Goal: Task Accomplishment & Management: Complete application form

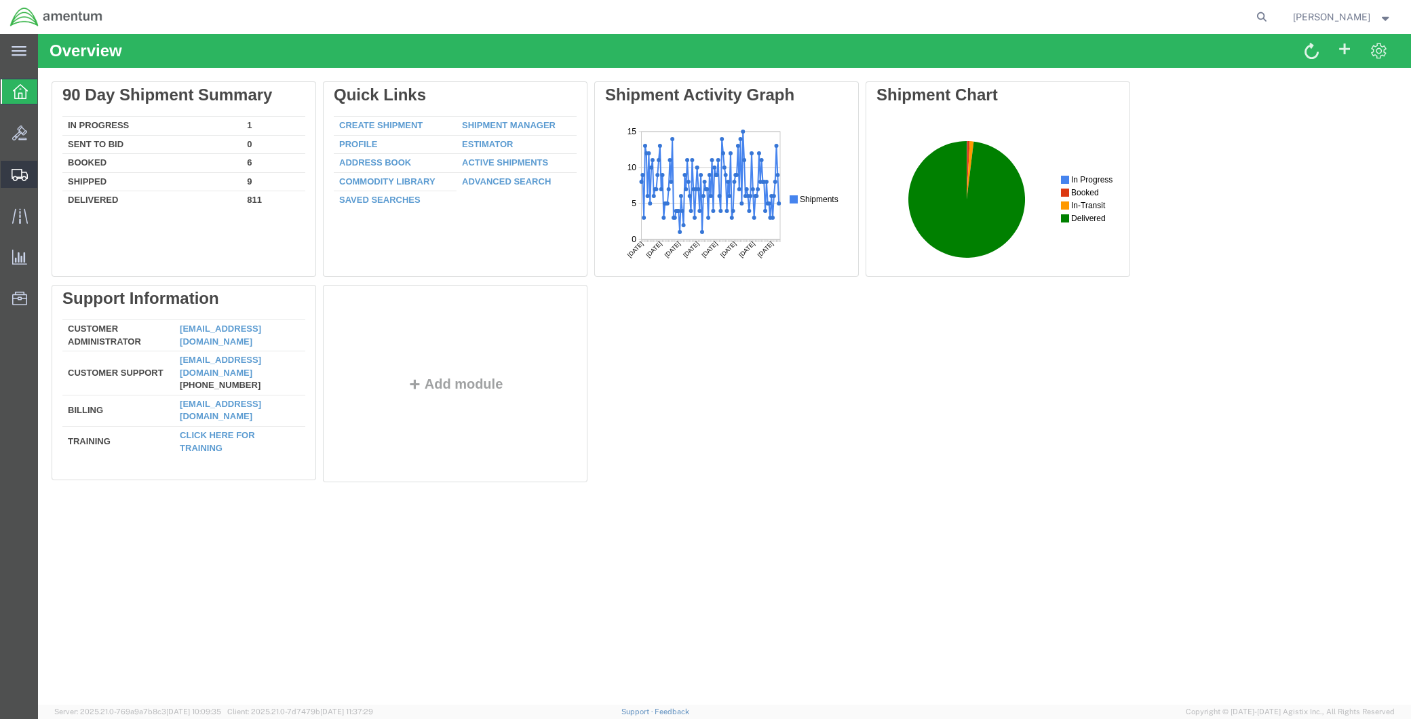
click at [0, 0] on span "Create Shipment" at bounding box center [0, 0] width 0 height 0
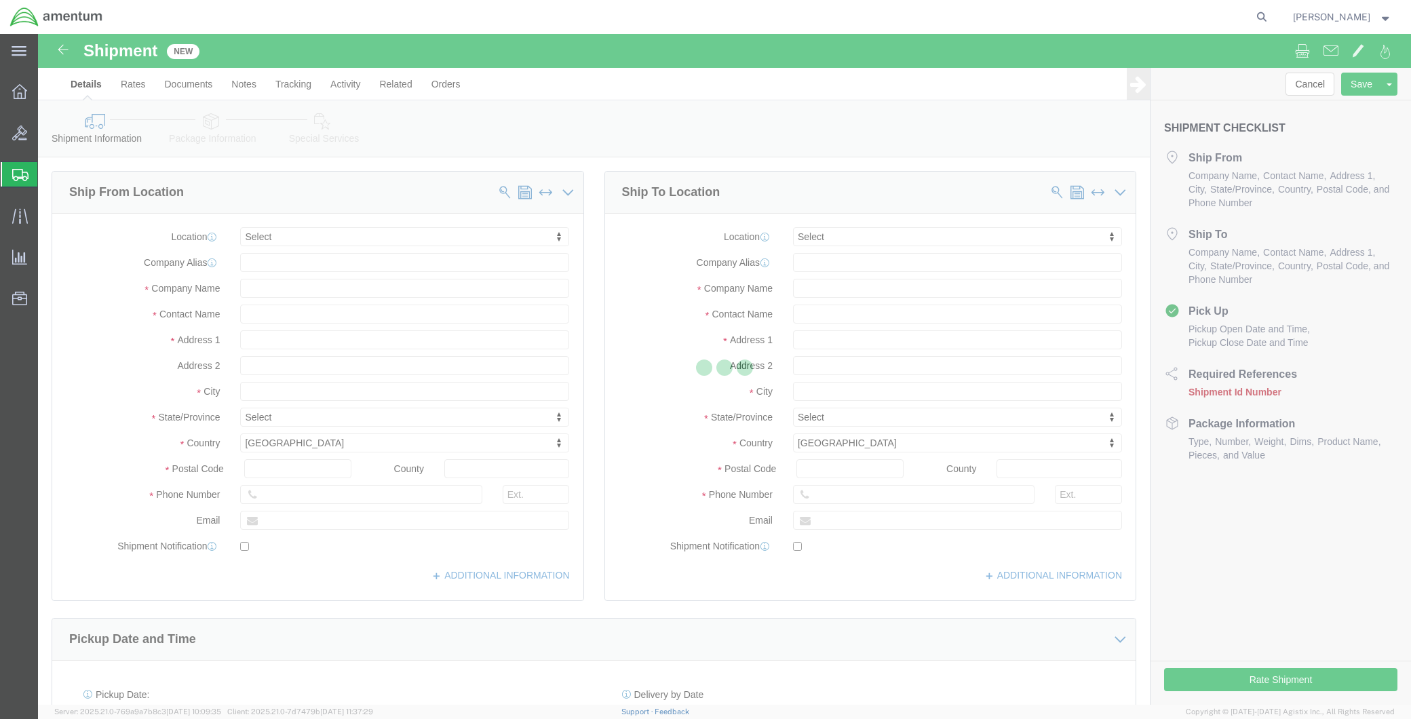
select select
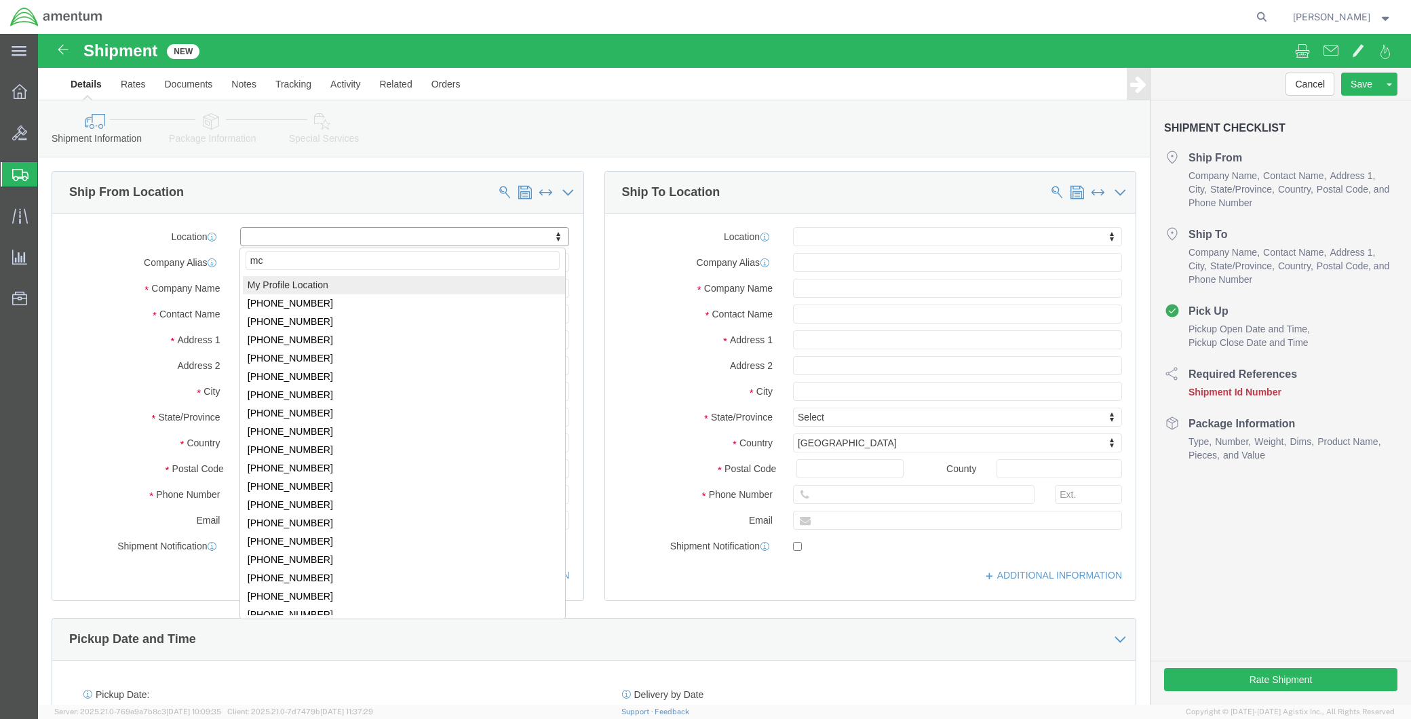
type input "mca"
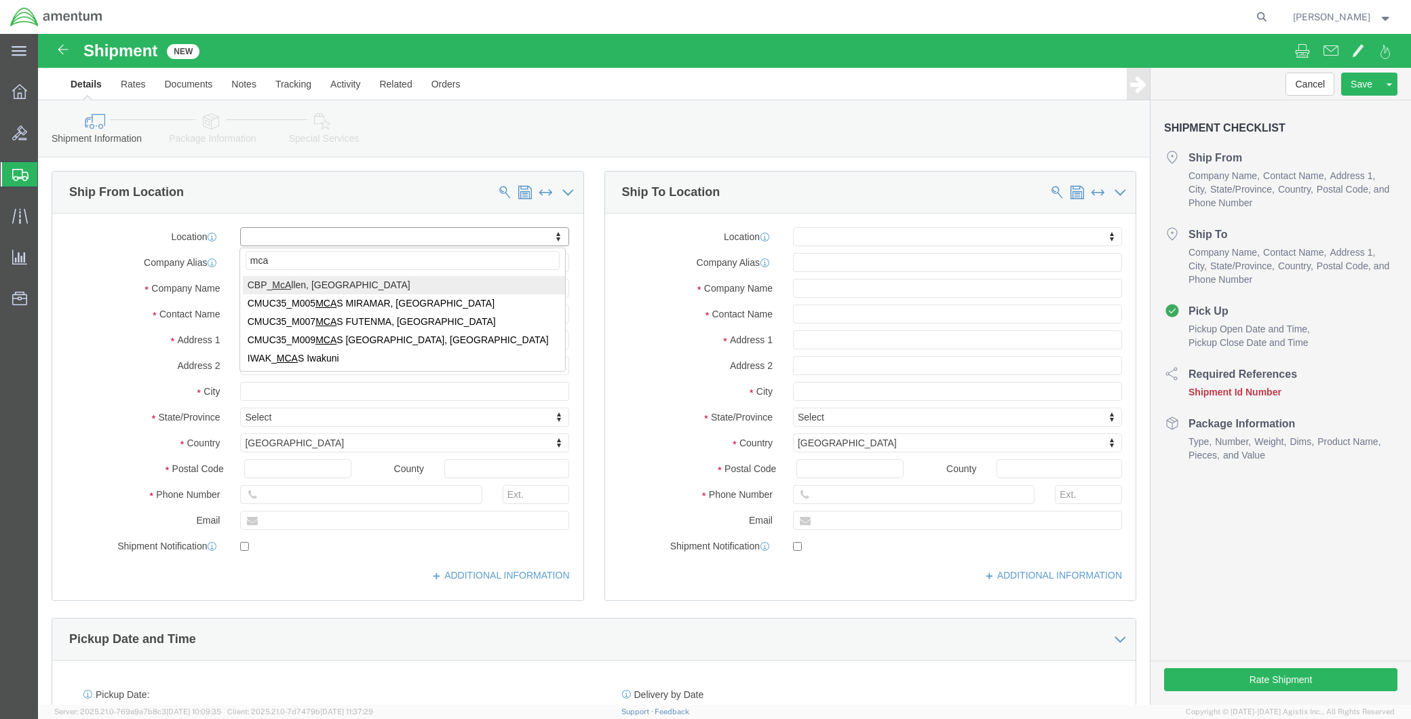
select select "49941"
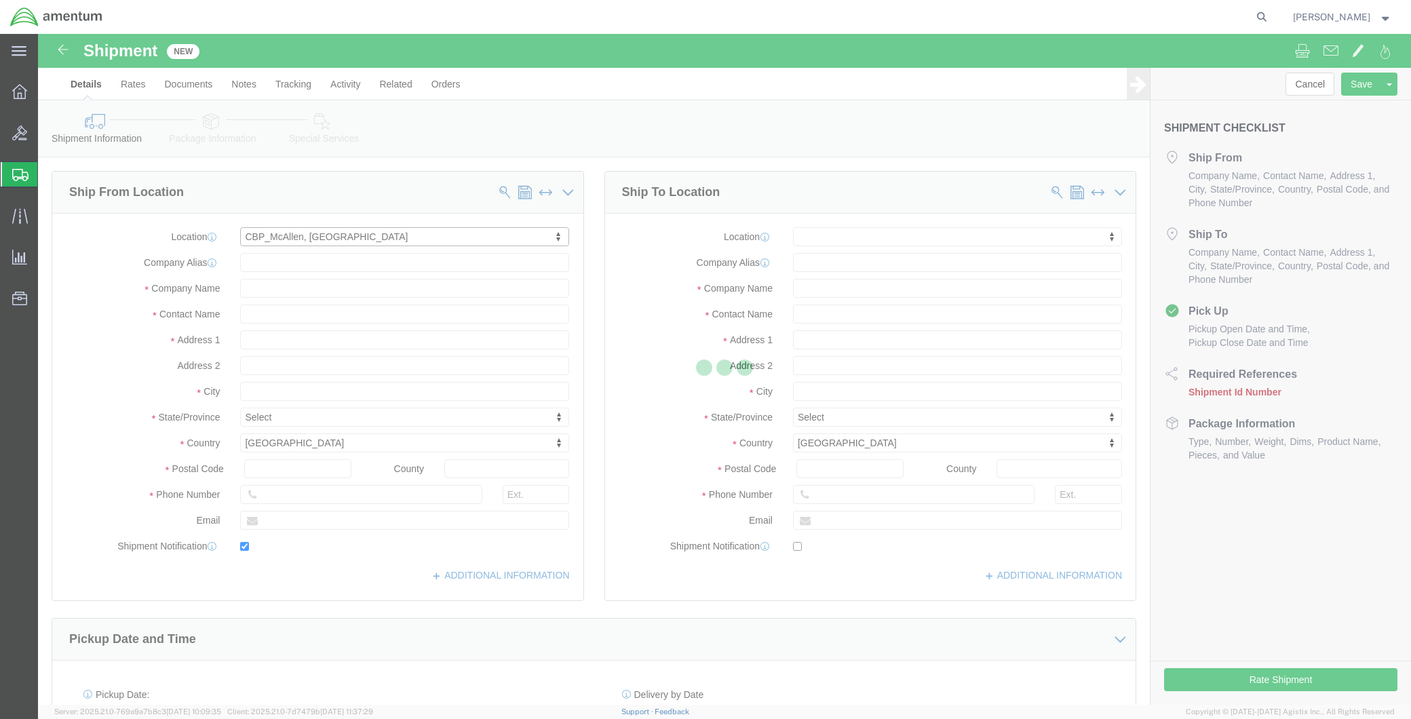
type input "[STREET_ADDRESS]"
type input "32C"
type input "78503"
type input "[PHONE_NUMBER]"
type input "[PERSON_NAME][EMAIL_ADDRESS][PERSON_NAME][DOMAIN_NAME]"
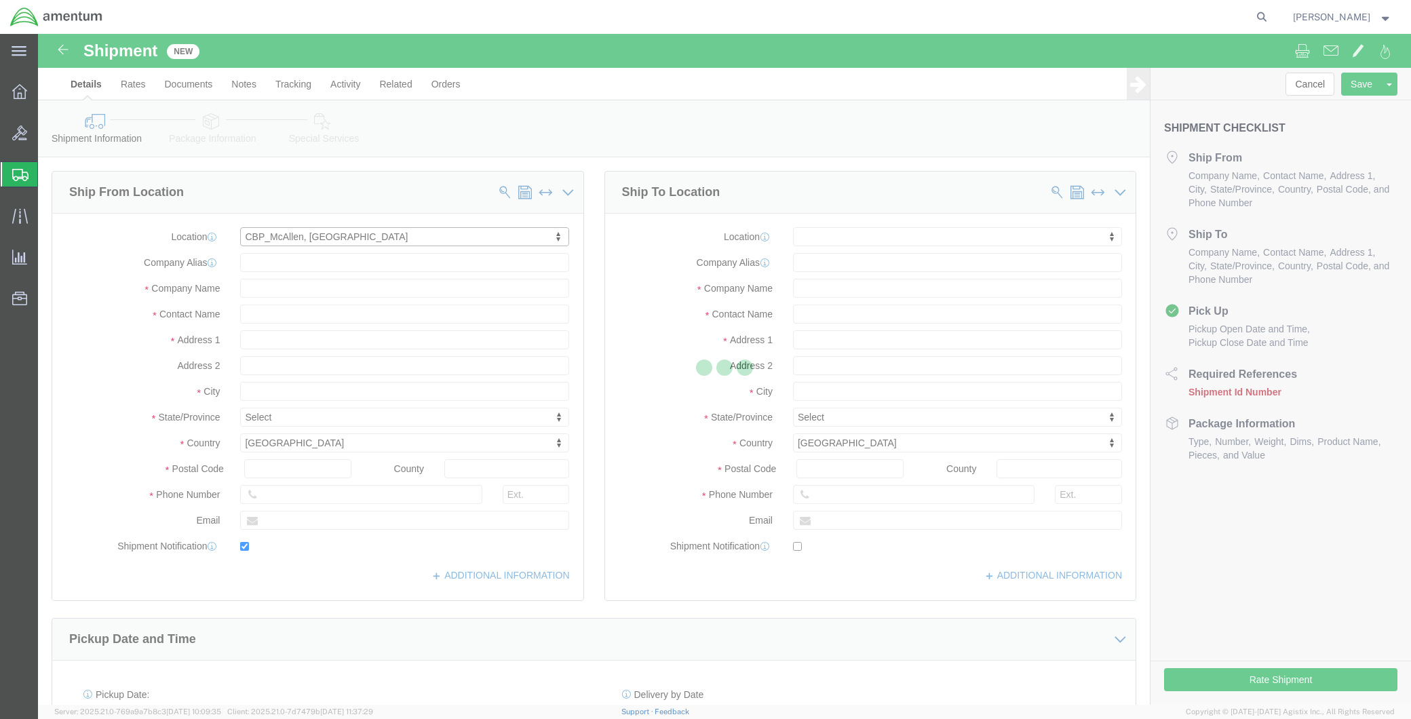
checkbox input "true"
type input "Amentum Services, Inc"
type input "[PERSON_NAME]"
type input "McAllen"
select select "TX"
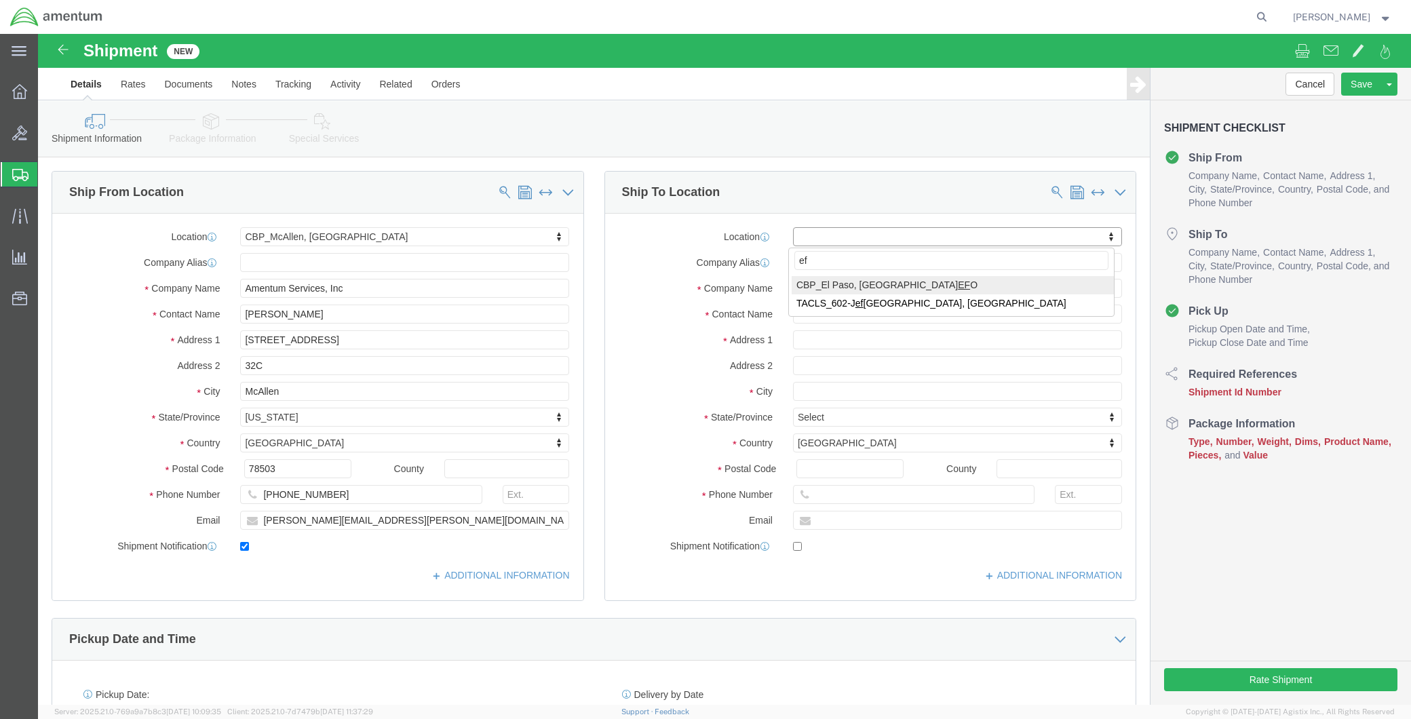
type input "efo"
select select "49831"
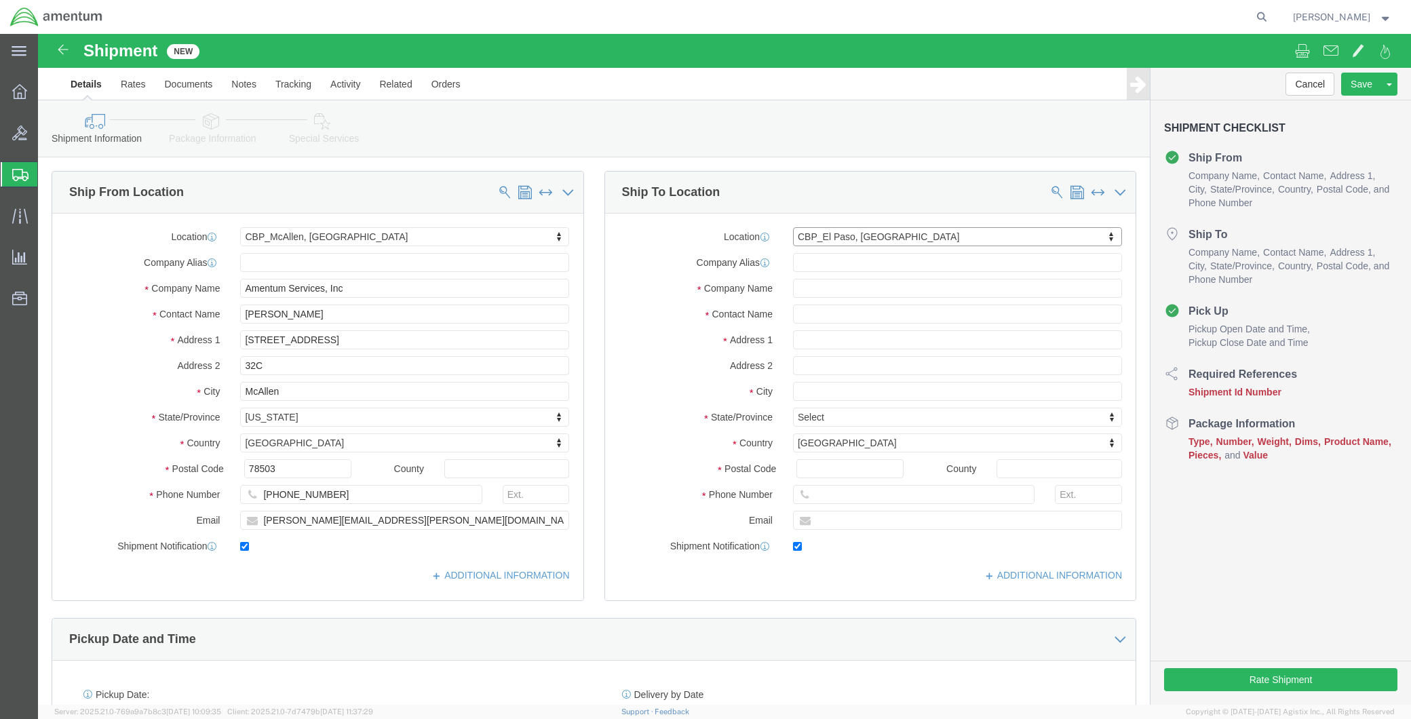
type input "9C Butterfield Trail Blvd"
type input "79906"
type input "915-782-2209"
type input "rosella.a.petrosky@cbp.dhs.gov"
checkbox input "true"
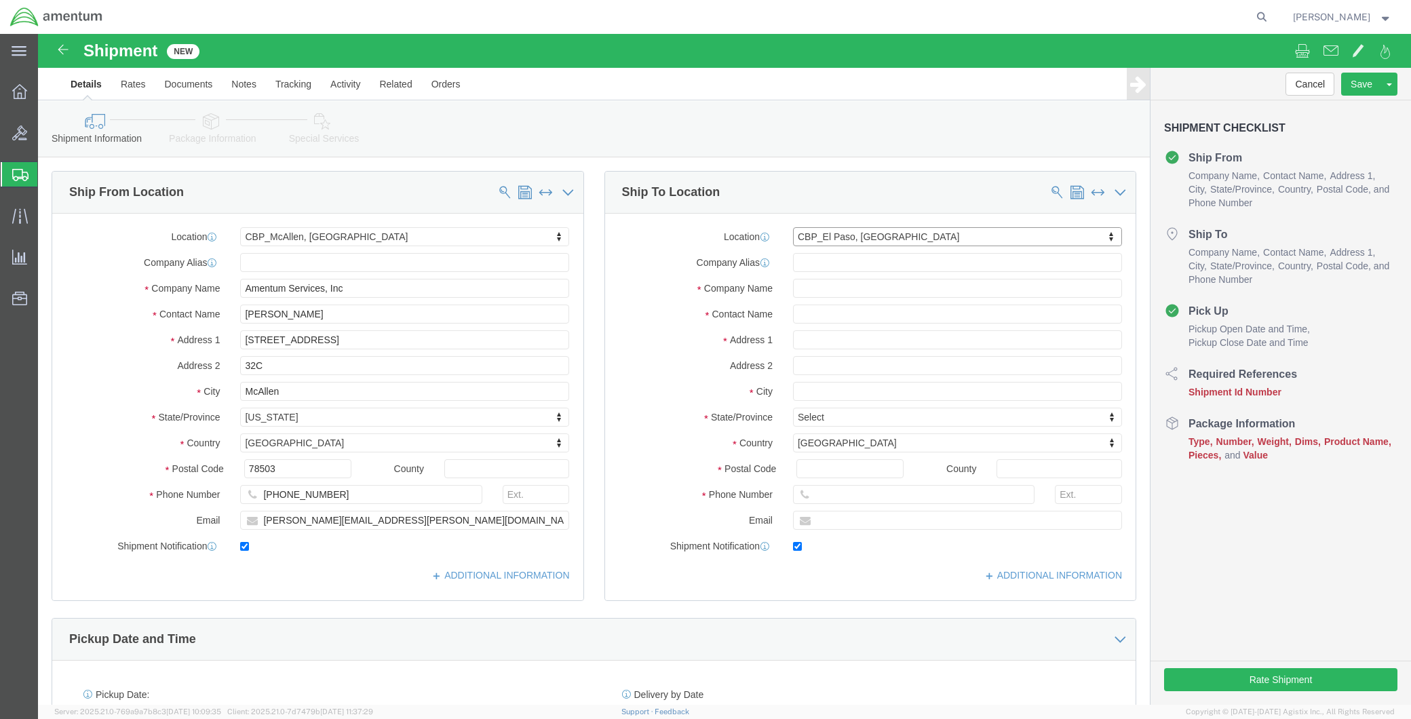
type input "Amentum Services, Inc"
type input "Rosella Petrosky"
type input "El Paso"
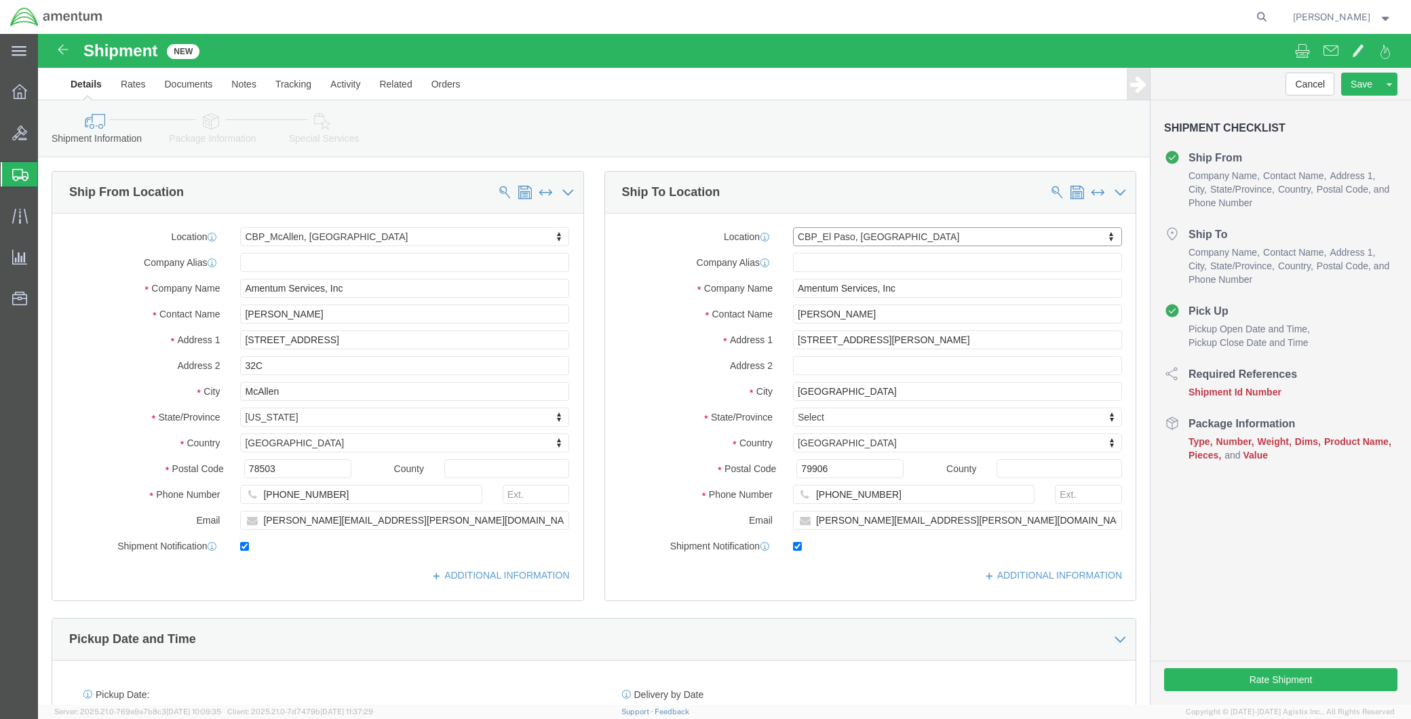
select select "TX"
drag, startPoint x: 856, startPoint y: 286, endPoint x: 665, endPoint y: 307, distance: 191.8
click div "Location CBP_El Paso, TX_NLS_EFO My Profile Location 1002-4122-6 1006-5256-0 10…"
type input "e"
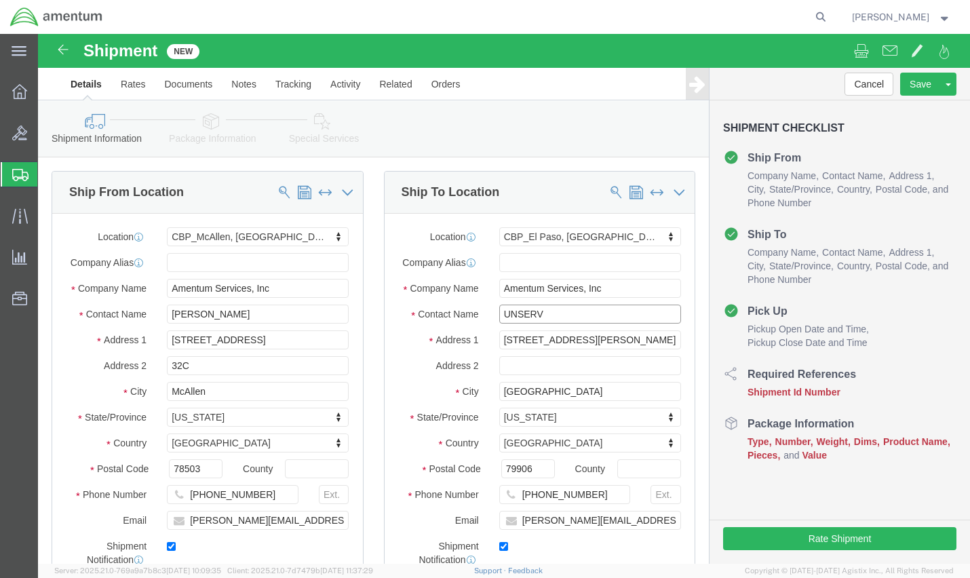
click input "UNSERV"
type input "U"
paste input "350A75-2050-06"
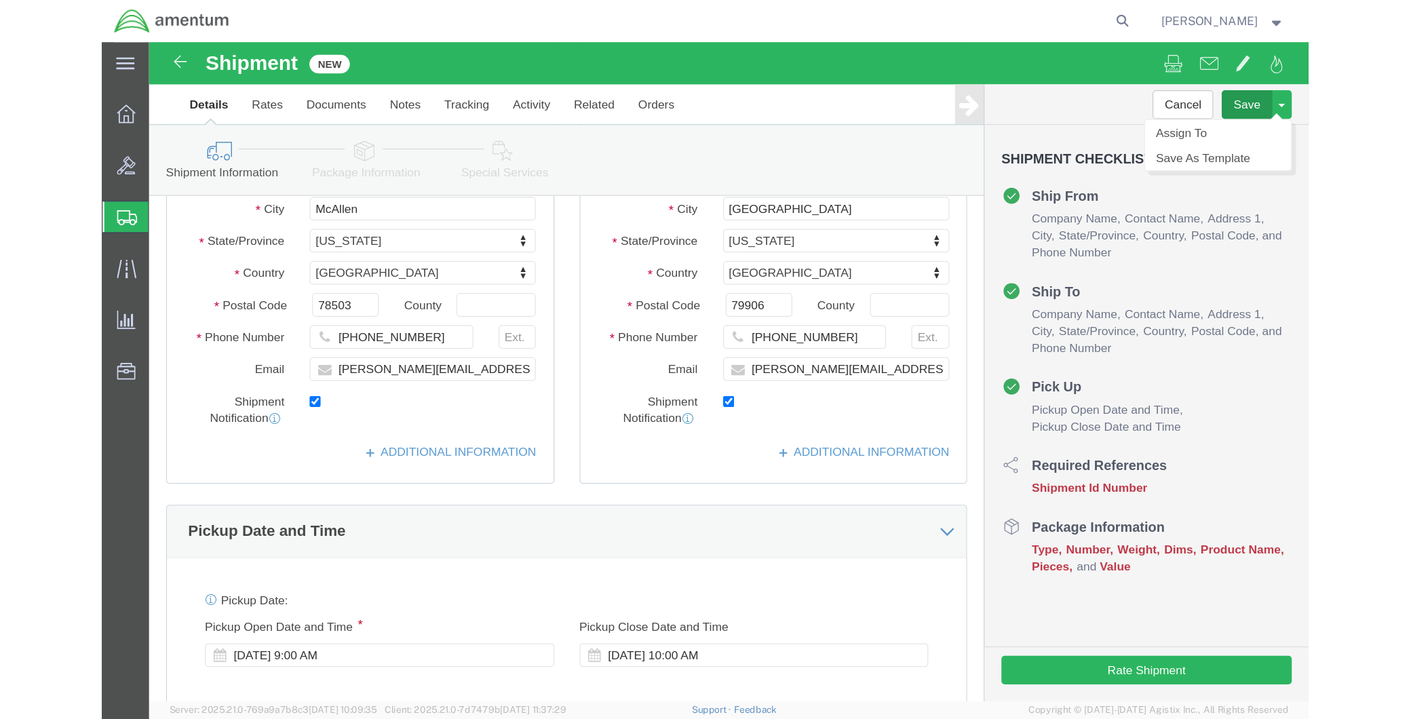
scroll to position [226, 0]
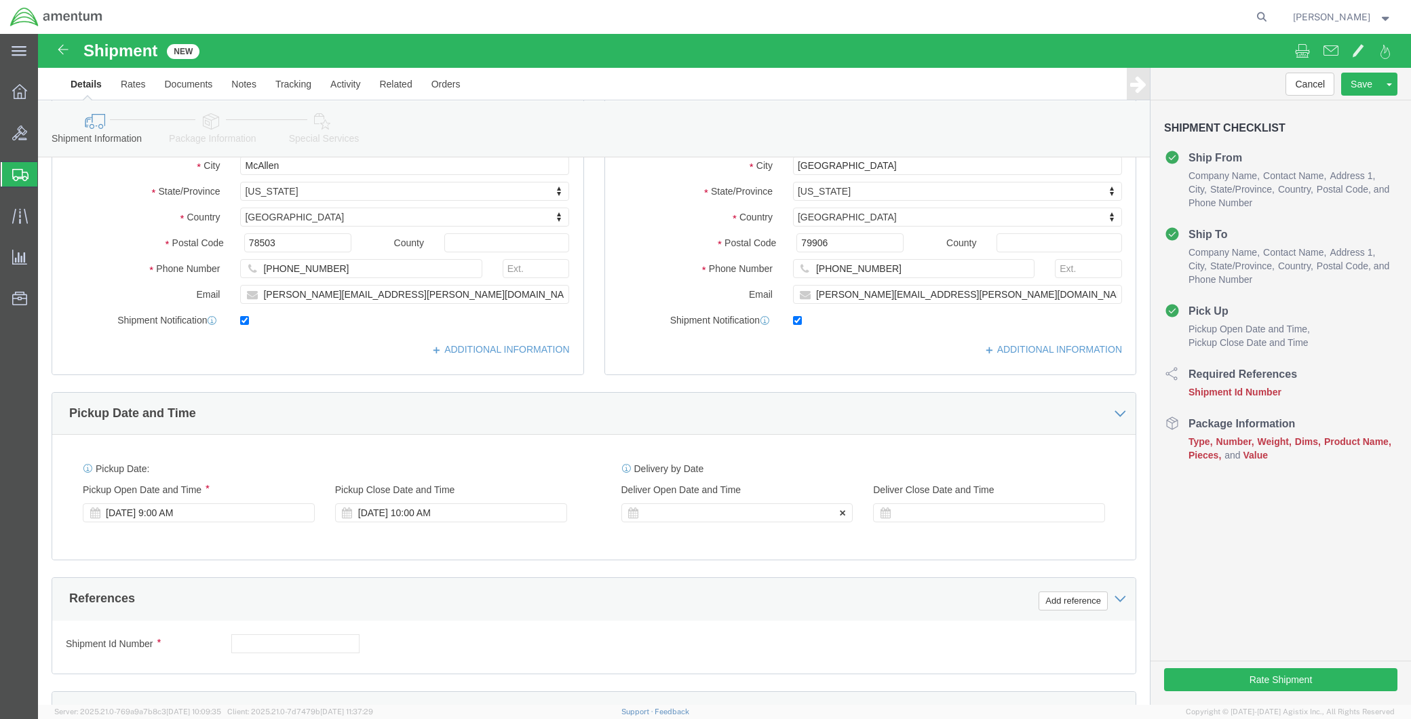
type input "NON-RFI PART 350A75-2050-06"
click div
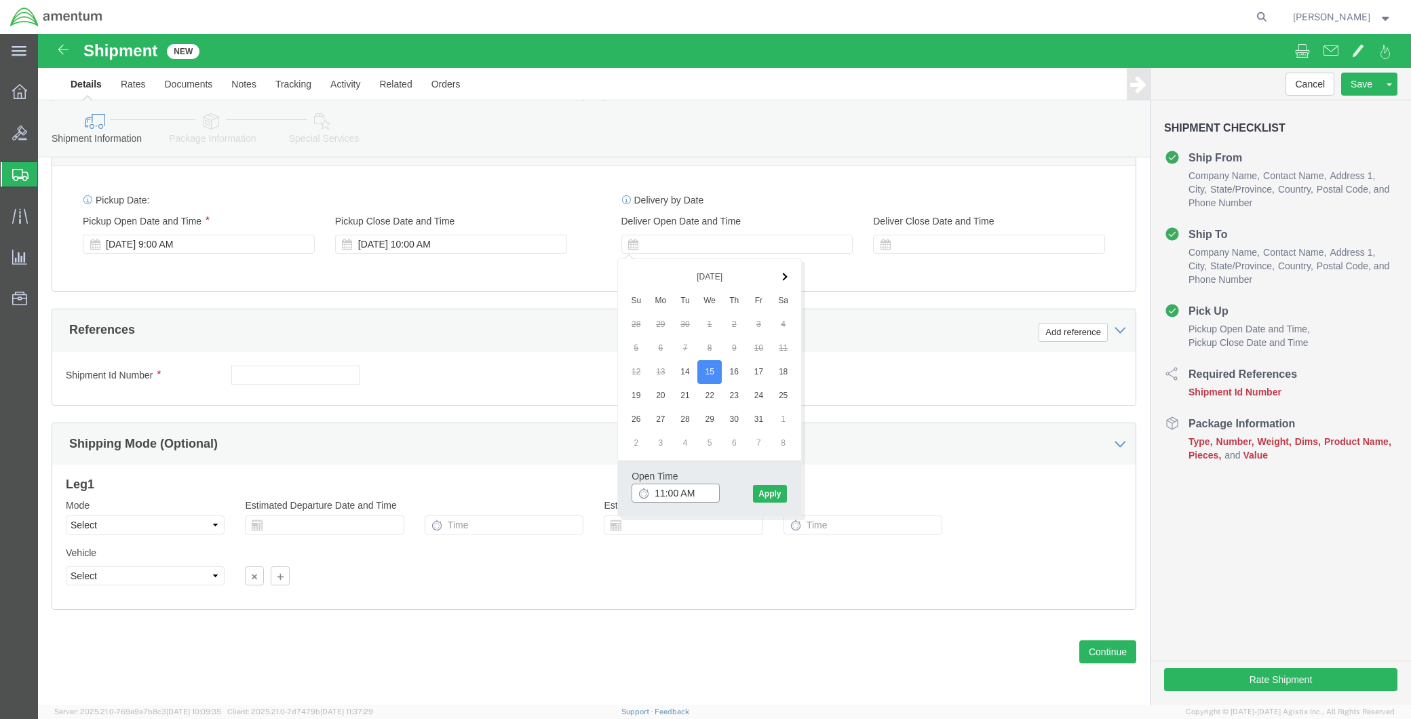
click input "11:00 AM"
type input "8:00 AM"
click button "Apply"
click div
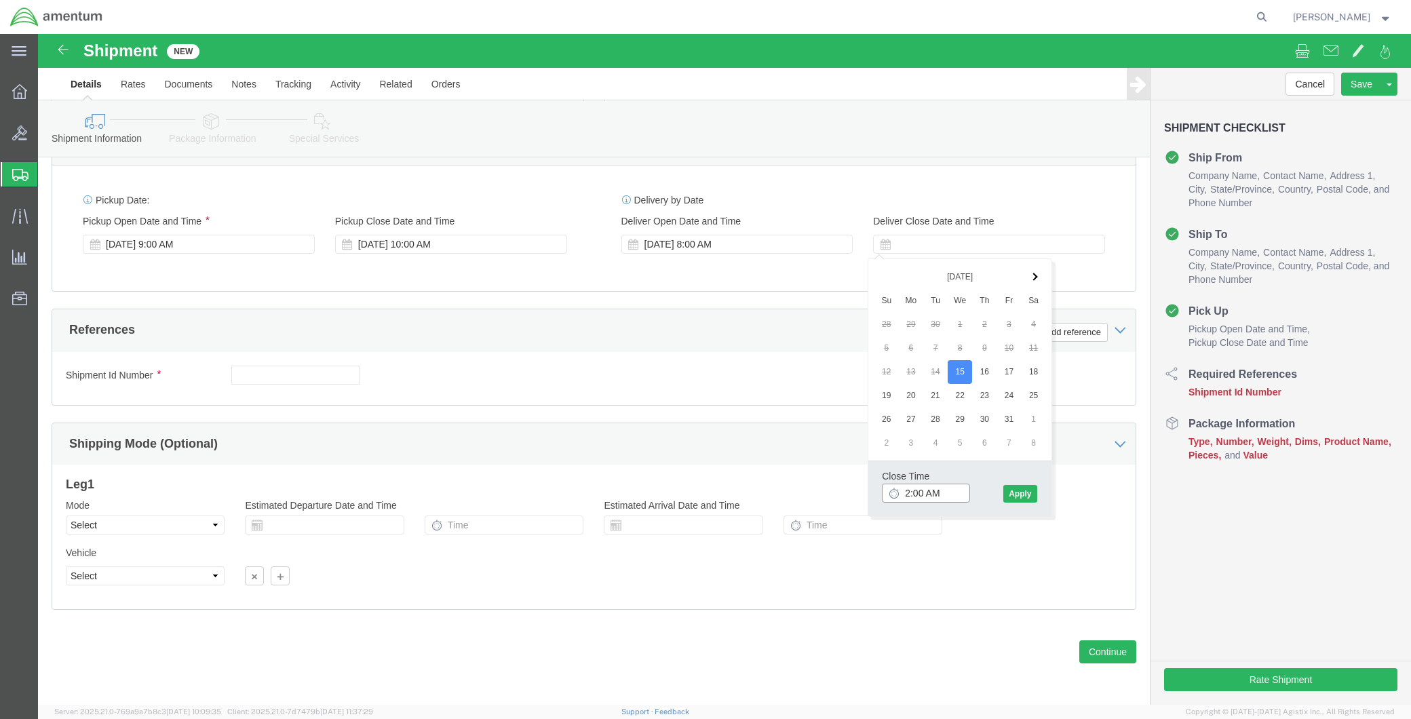
click input "2:00 AM"
type input "2:00 PM"
click button "Apply"
click input "text"
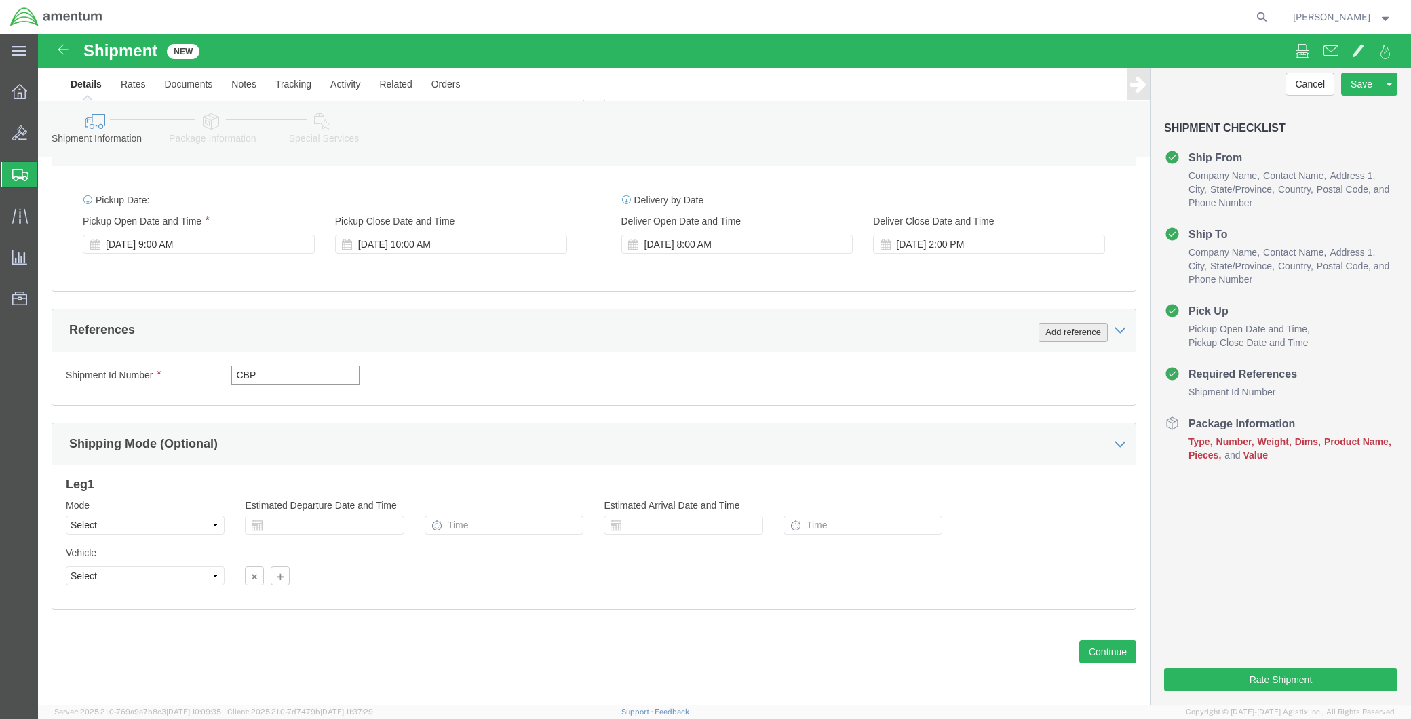
type input "CBP"
click button "Add reference"
click select "Select Account Type Activity ID Airline Appointment Number ASN Batch Request # …"
select select "DEPT"
click select "Select Account Type Activity ID Airline Appointment Number ASN Batch Request # …"
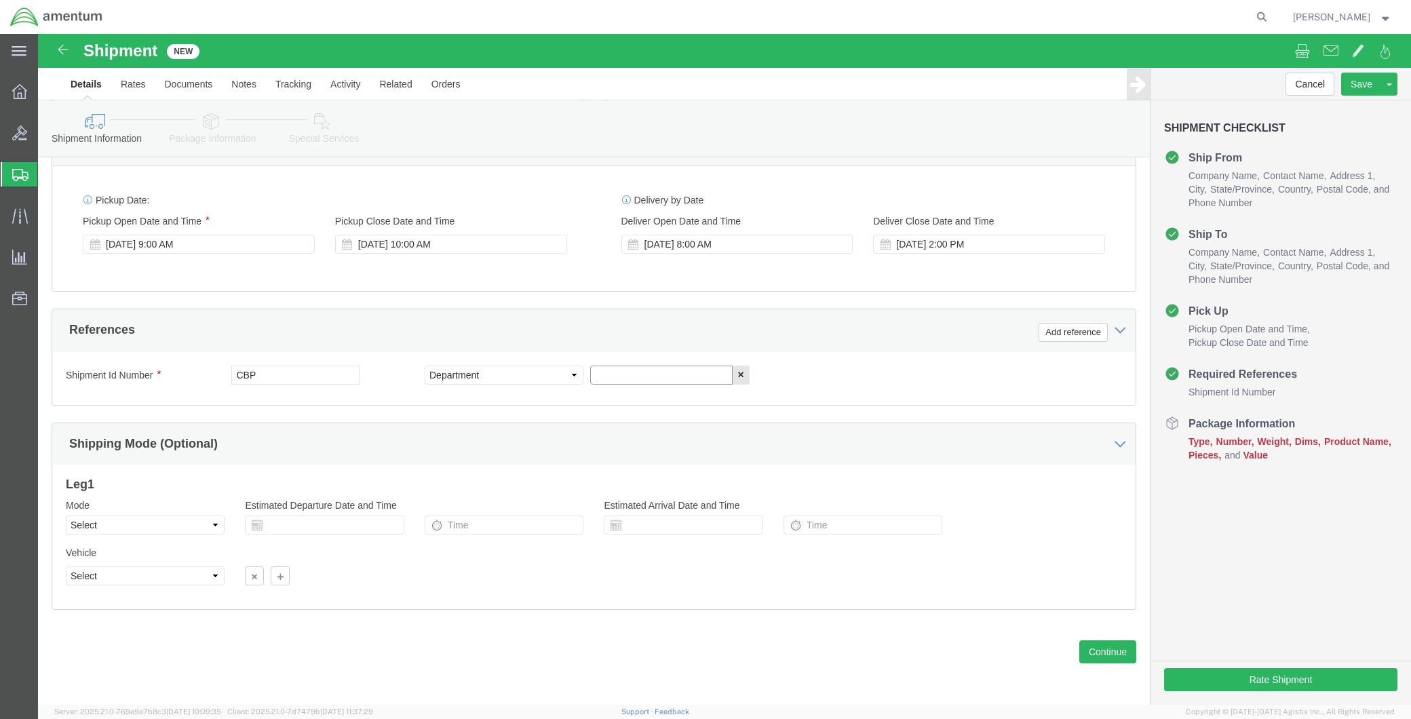
click input "text"
drag, startPoint x: 659, startPoint y: 337, endPoint x: 602, endPoint y: 341, distance: 57.1
click input "8130-LOGCARDS"
drag, startPoint x: 616, startPoint y: 341, endPoint x: 468, endPoint y: 351, distance: 148.3
click div "Select Account Type Activity ID Airline Appointment Number ASN Batch Request # …"
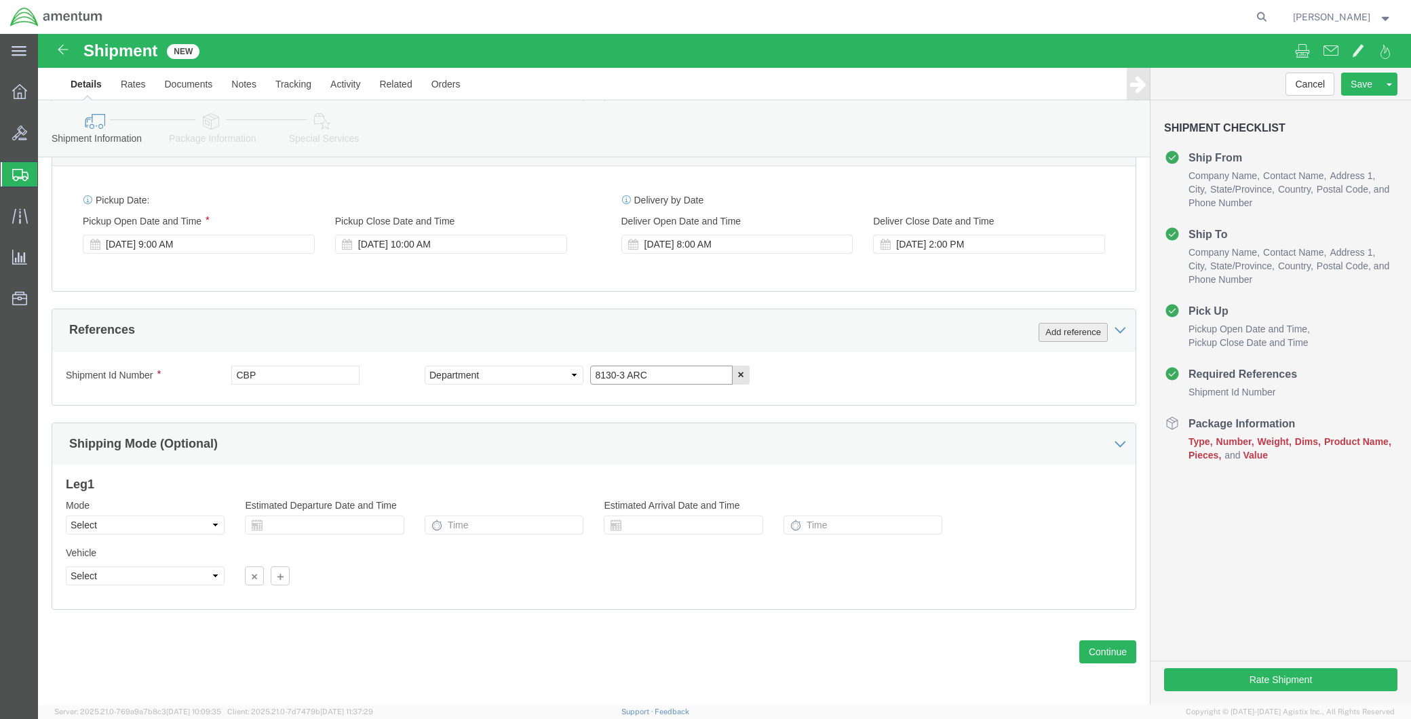
type input "8130-3 ARC"
click button "Add reference"
click select "Select Account Type Activity ID Airline Appointment Number ASN Batch Request # …"
select select "CUSTREF"
click select "Select Account Type Activity ID Airline Appointment Number ASN Batch Request # …"
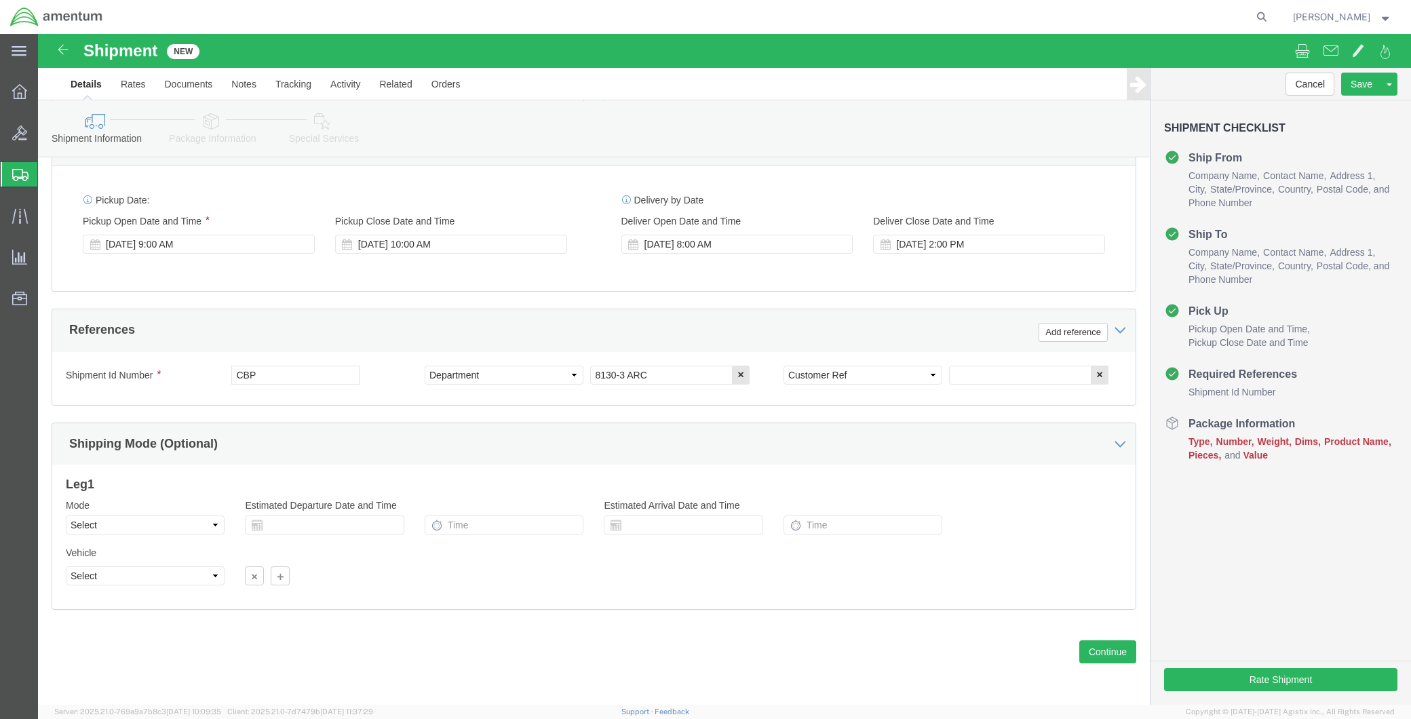
click div "Shipment Id Number CBP Select Account Type Activity ID Airline Appointment Numb…"
click input "text"
type input "SERIAL 182178"
click button "Add reference"
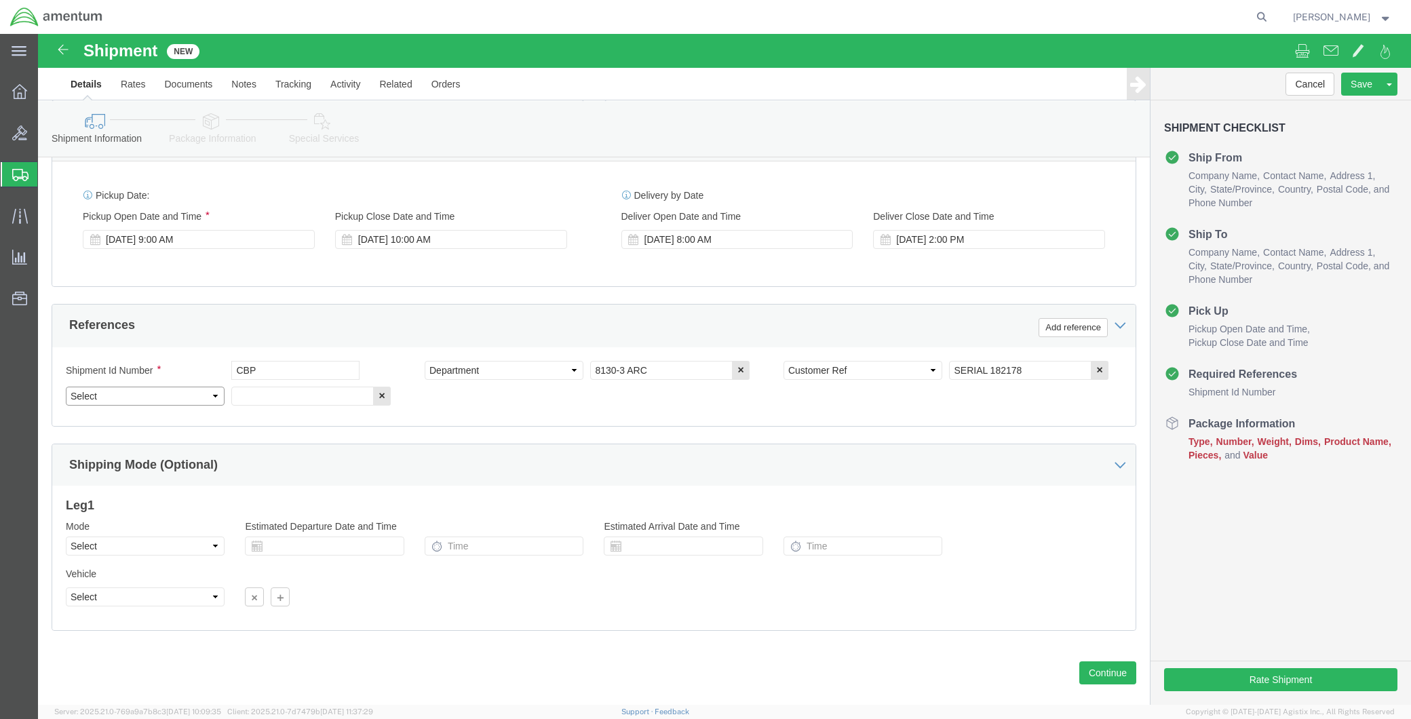
click select "Select Account Type Activity ID Airline Appointment Number ASN Batch Request # …"
select select "PROJNUM"
click select "Select Account Type Activity ID Airline Appointment Number ASN Batch Request # …"
click input "text"
paste input "6118.04.03.2219.MCA.0000"
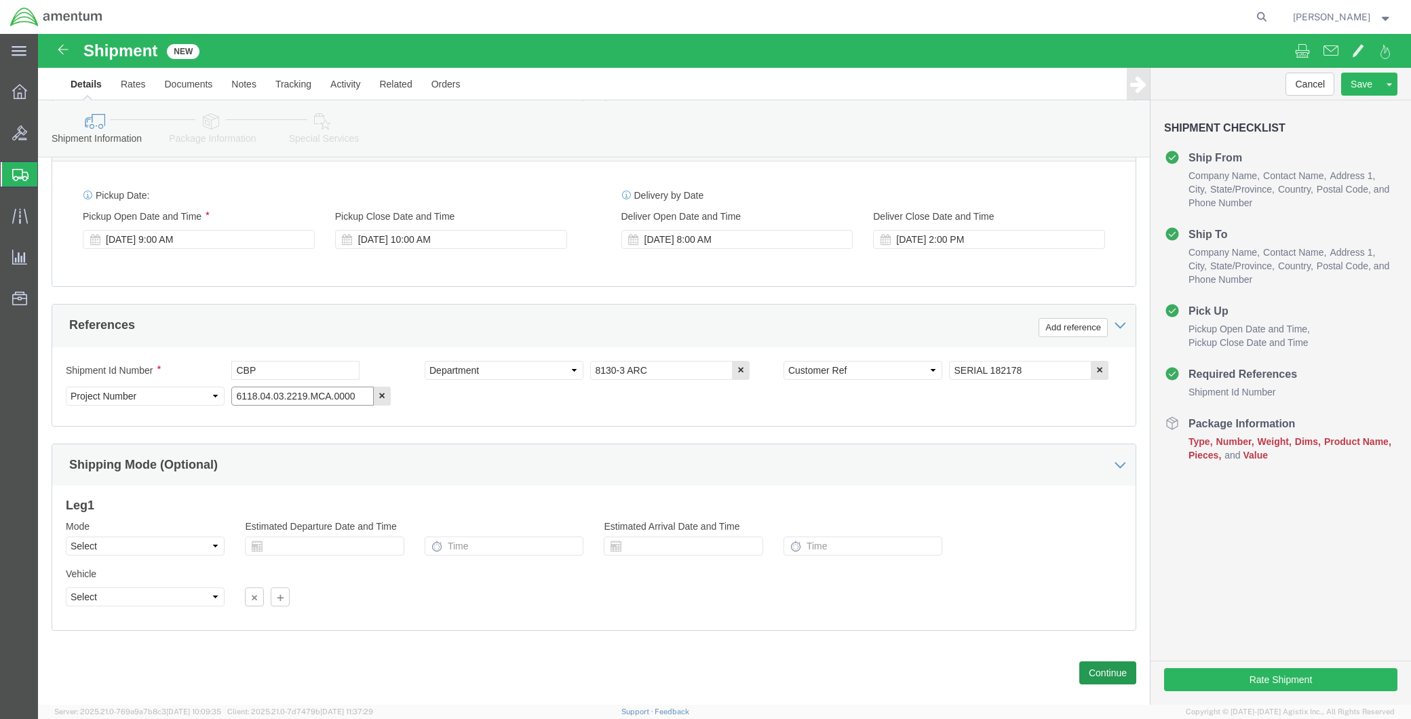
type input "6118.04.03.2219.MCA.0000"
click button "Continue"
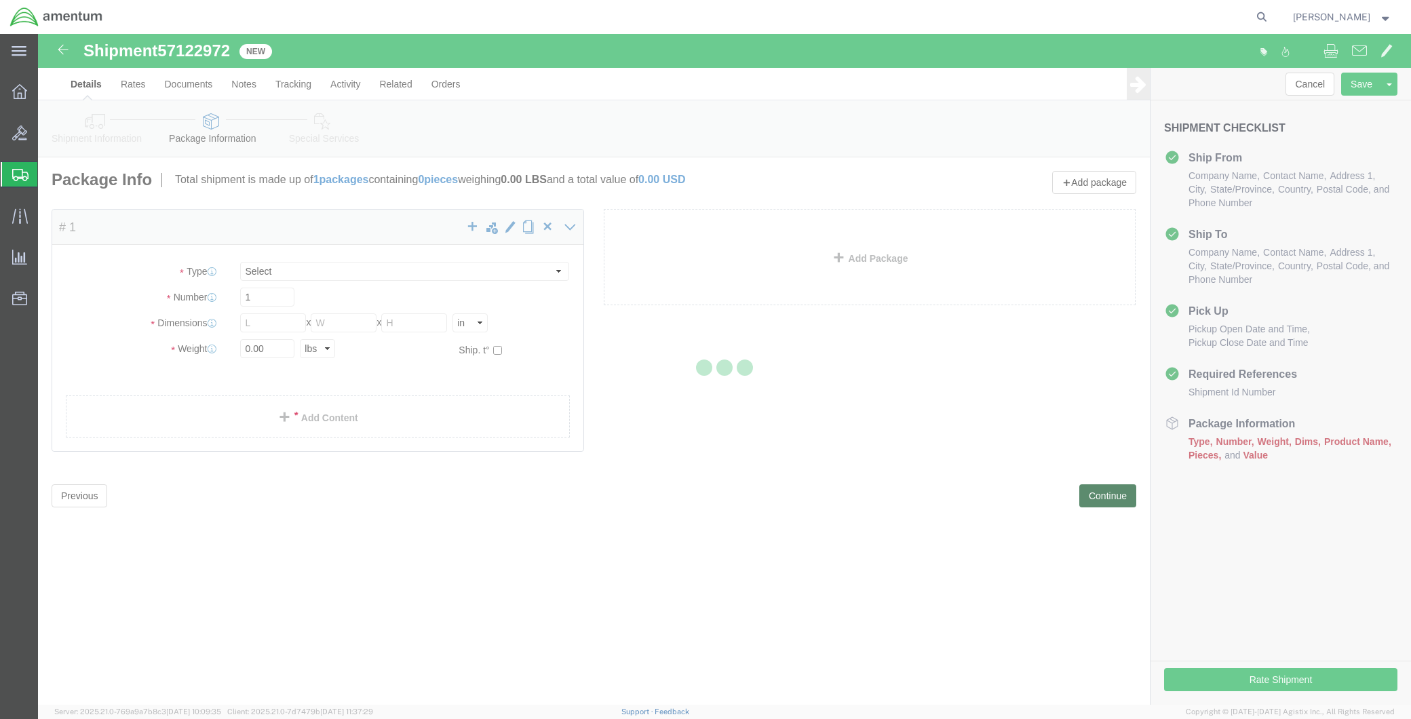
select select "CBOX"
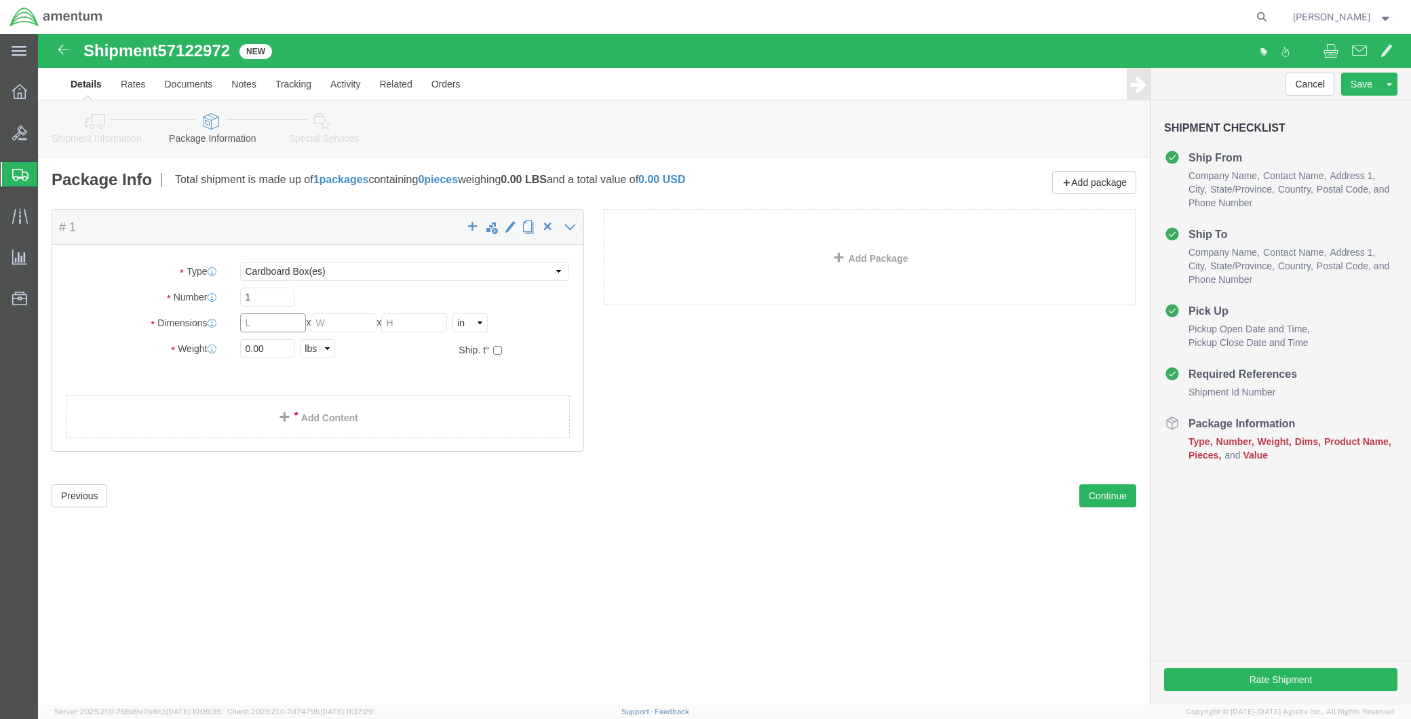
click input "text"
type input "12"
type input "1"
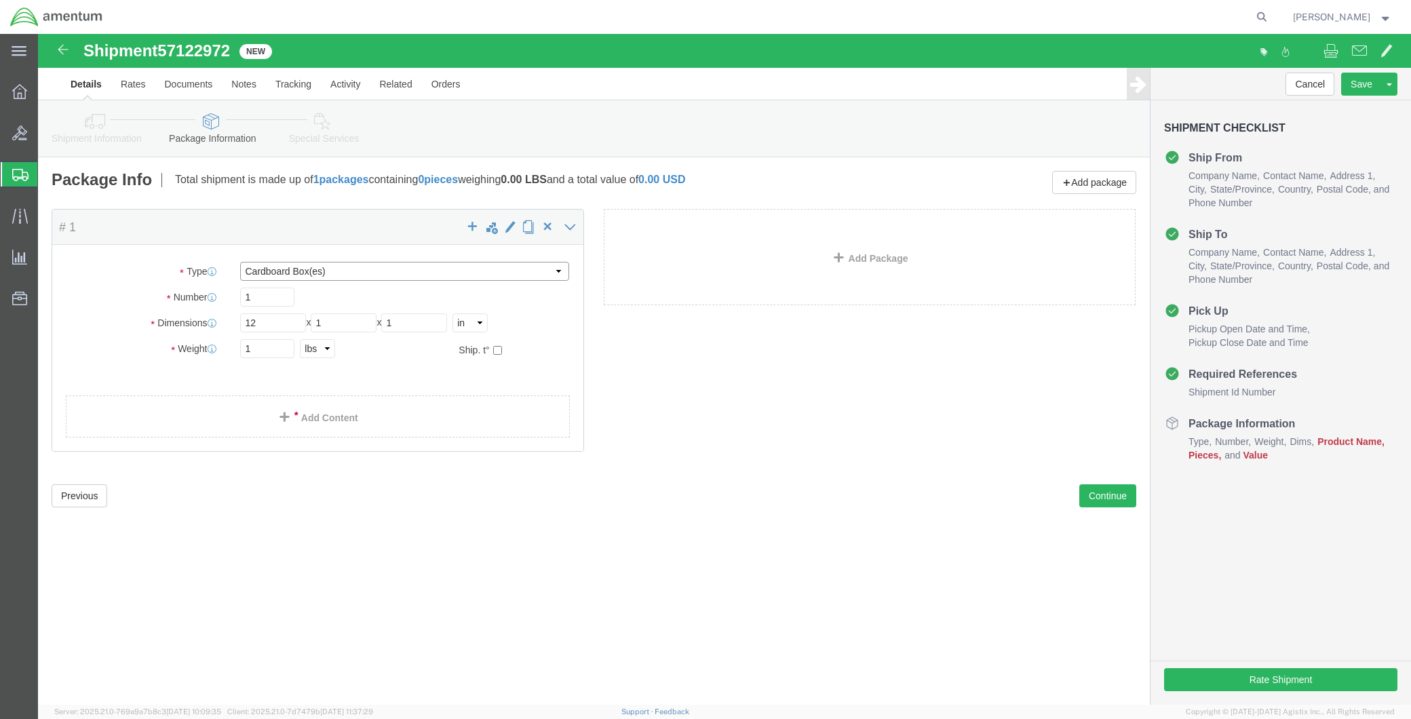
click select "Select BCK Boxes Bale(s) Basket(s) Bolt(s) Bottle(s) Buckets Bulk Bundle(s) Can…"
select select "ENV"
click select "Select BCK Boxes Bale(s) Basket(s) Bolt(s) Bottle(s) Buckets Bulk Bundle(s) Can…"
type input "9.50"
type input "12.50"
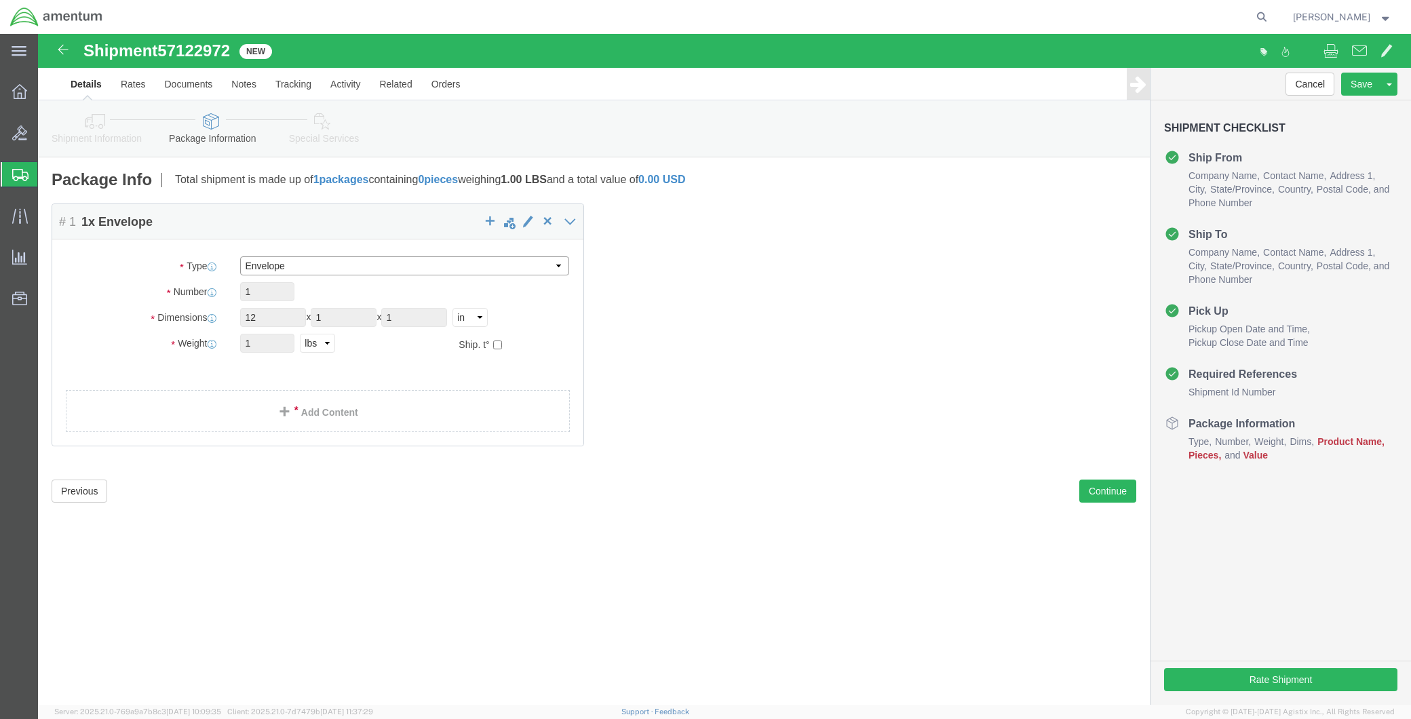
type input "0.25"
click div "Package Content # 1 1 x Envelope Package Type Select BCK Boxes Bale(s) Basket(s…"
click link "Add Content"
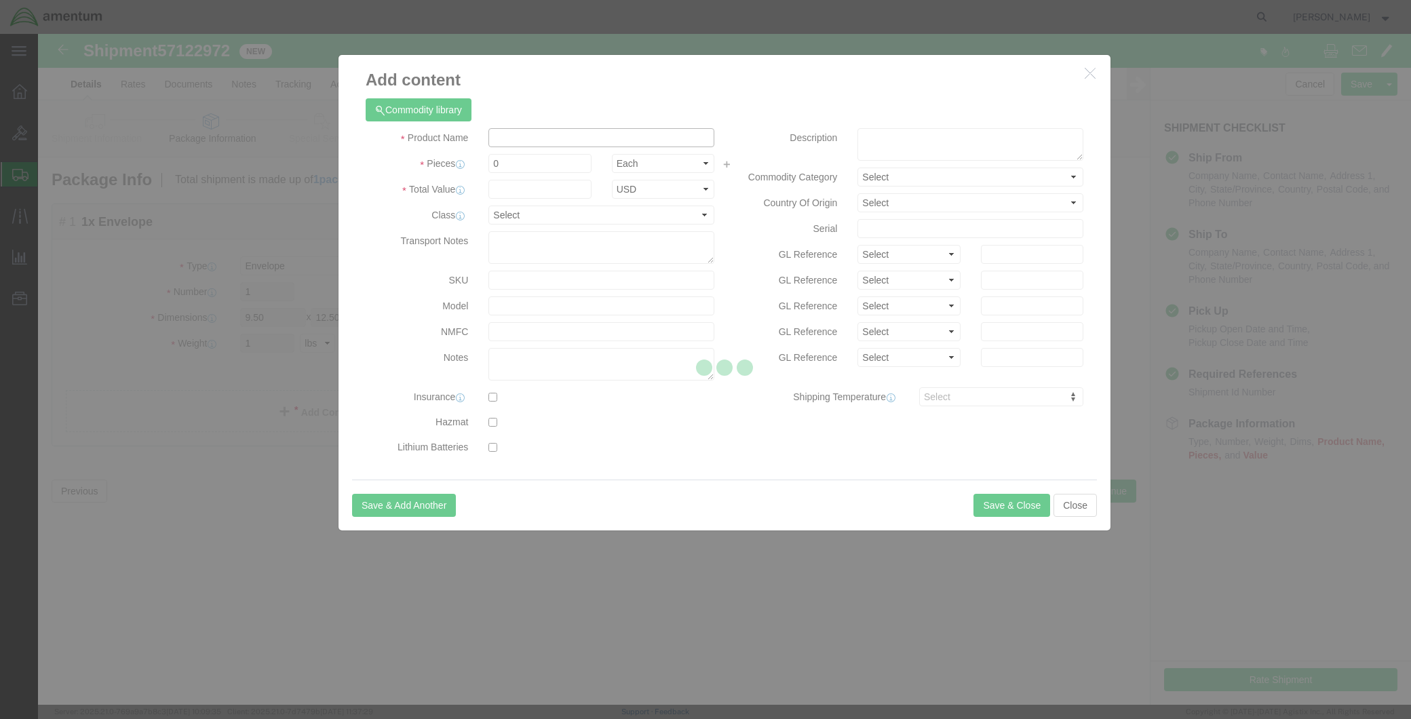
click input "text"
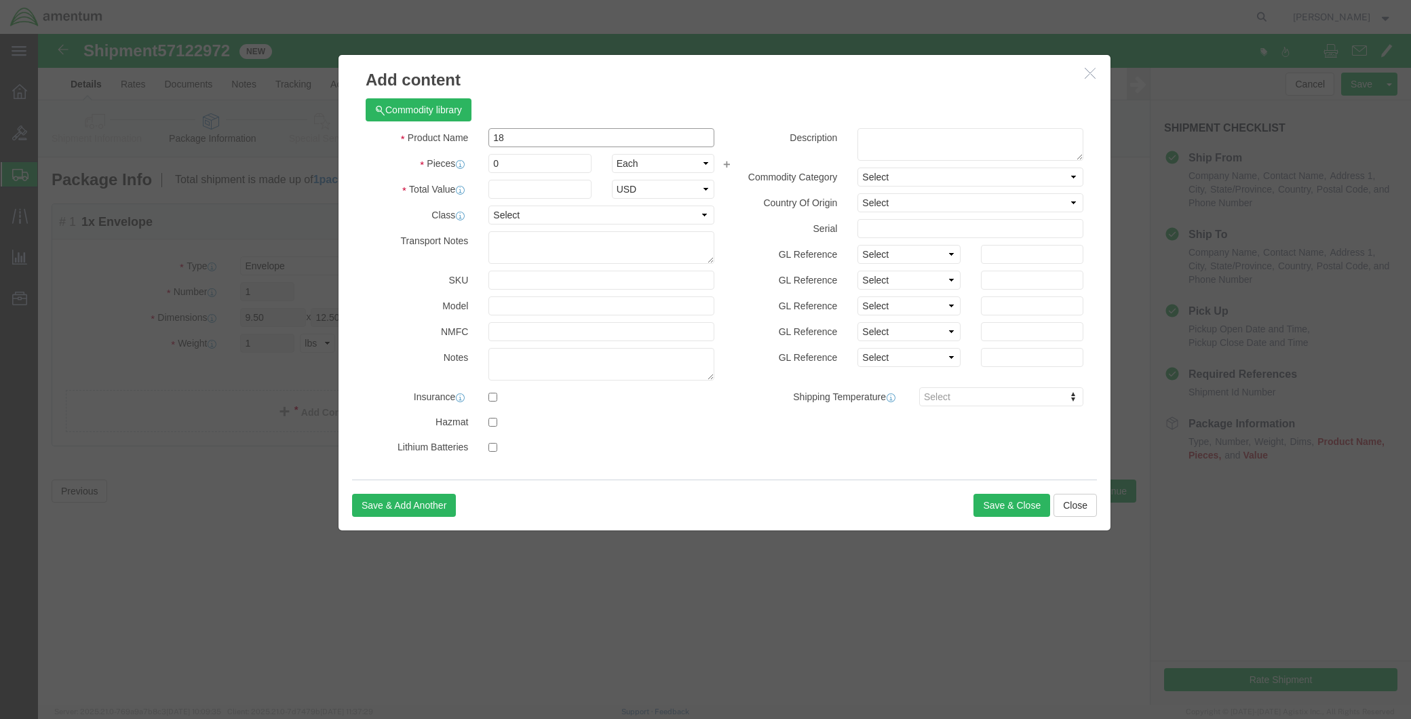
type input "1"
type input "8130-3 FAA FORM"
drag, startPoint x: 448, startPoint y: 125, endPoint x: 391, endPoint y: 128, distance: 57.1
click div "Pieces 0 Select Bag Barrels 100Board Feet Bottle Box Blister Pack Carats Can Ca…"
type input "1"
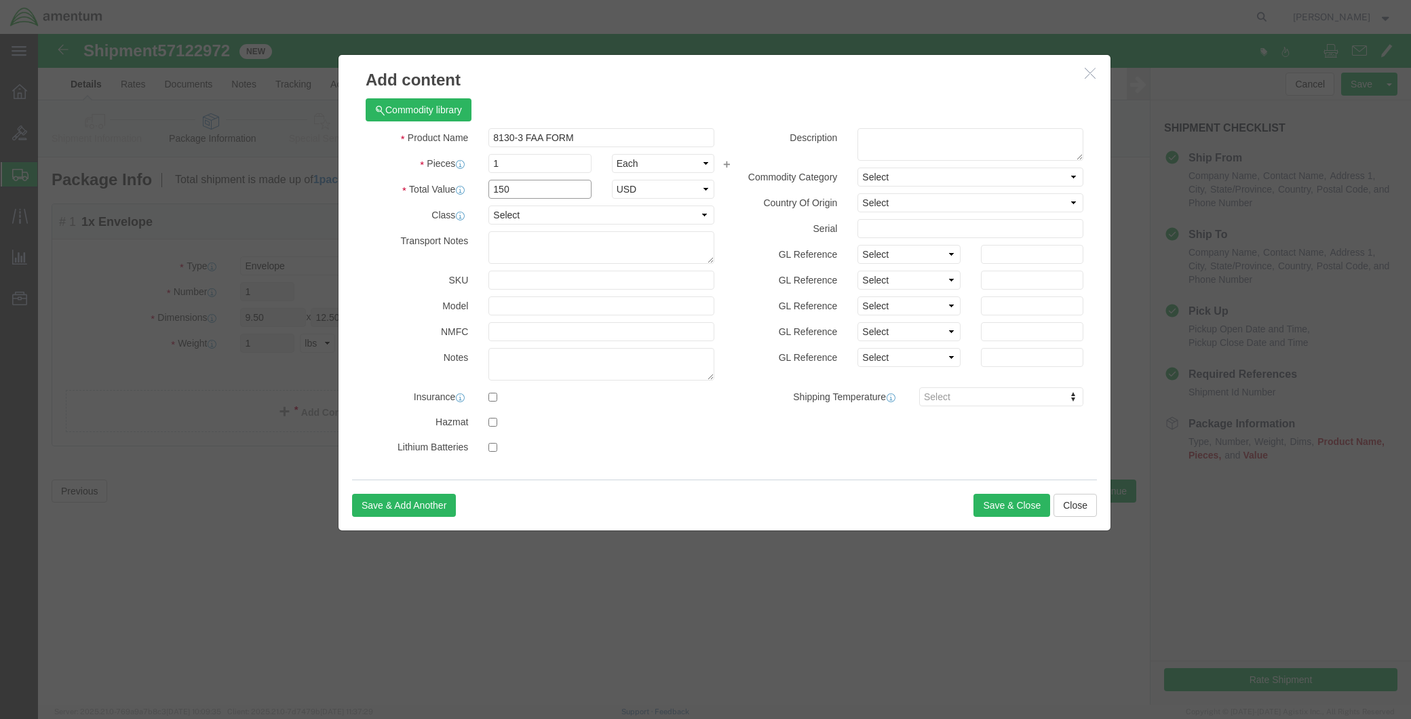
type input "150"
drag, startPoint x: 571, startPoint y: 99, endPoint x: 419, endPoint y: 106, distance: 152.1
click div "Product Name 8130-3 FAA FORM"
click textarea
paste textarea "8130-3 FAA FORM"
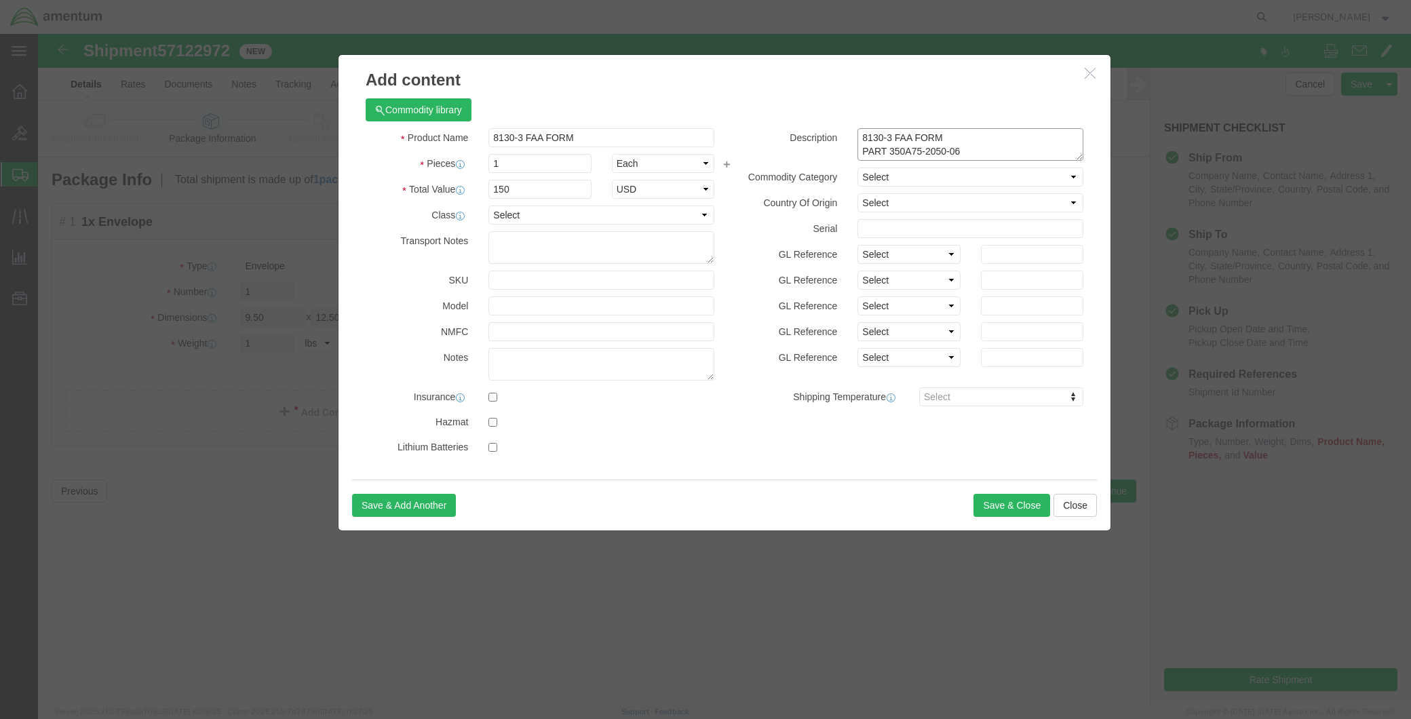
scroll to position [9, 0]
type textarea "8130-3 FAA FORM PART 350A75-2050-06 SERIAL 182178"
click input "text"
type input "182178"
click button "Save & Close"
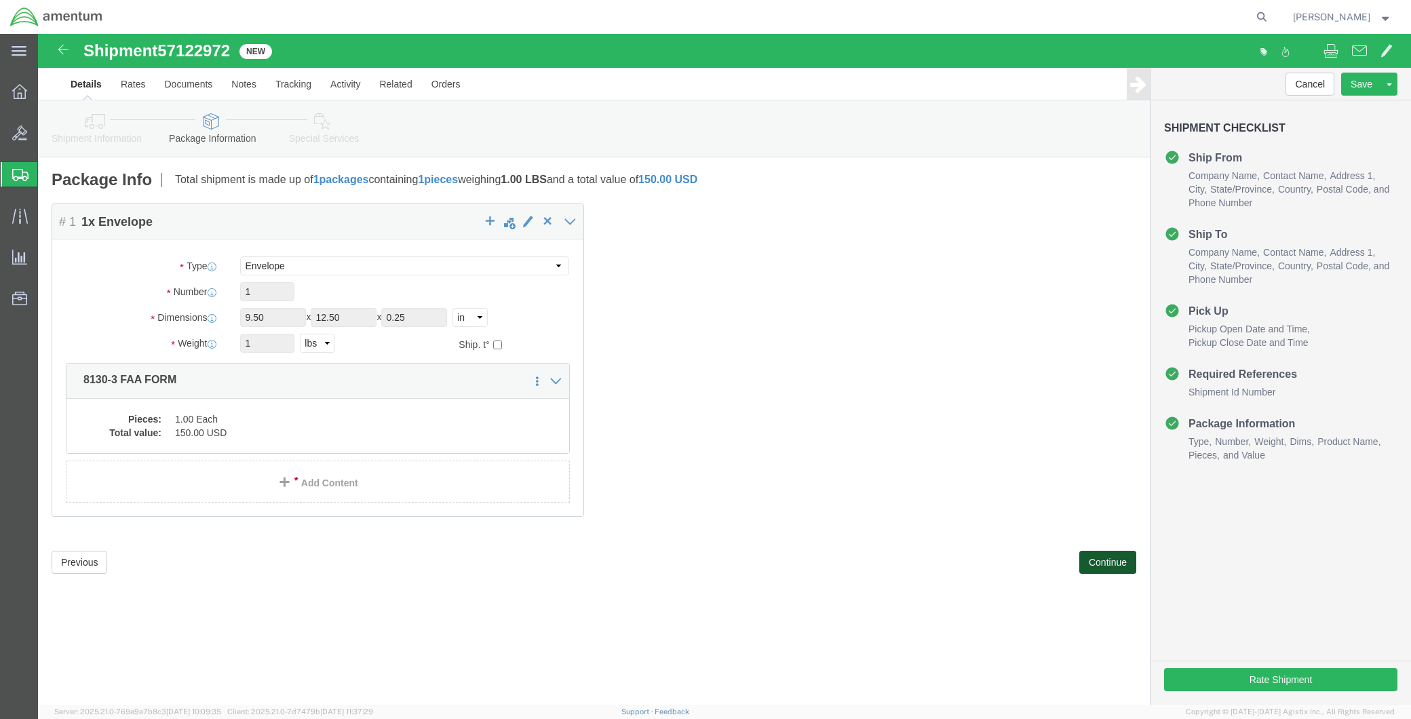
click button "Continue"
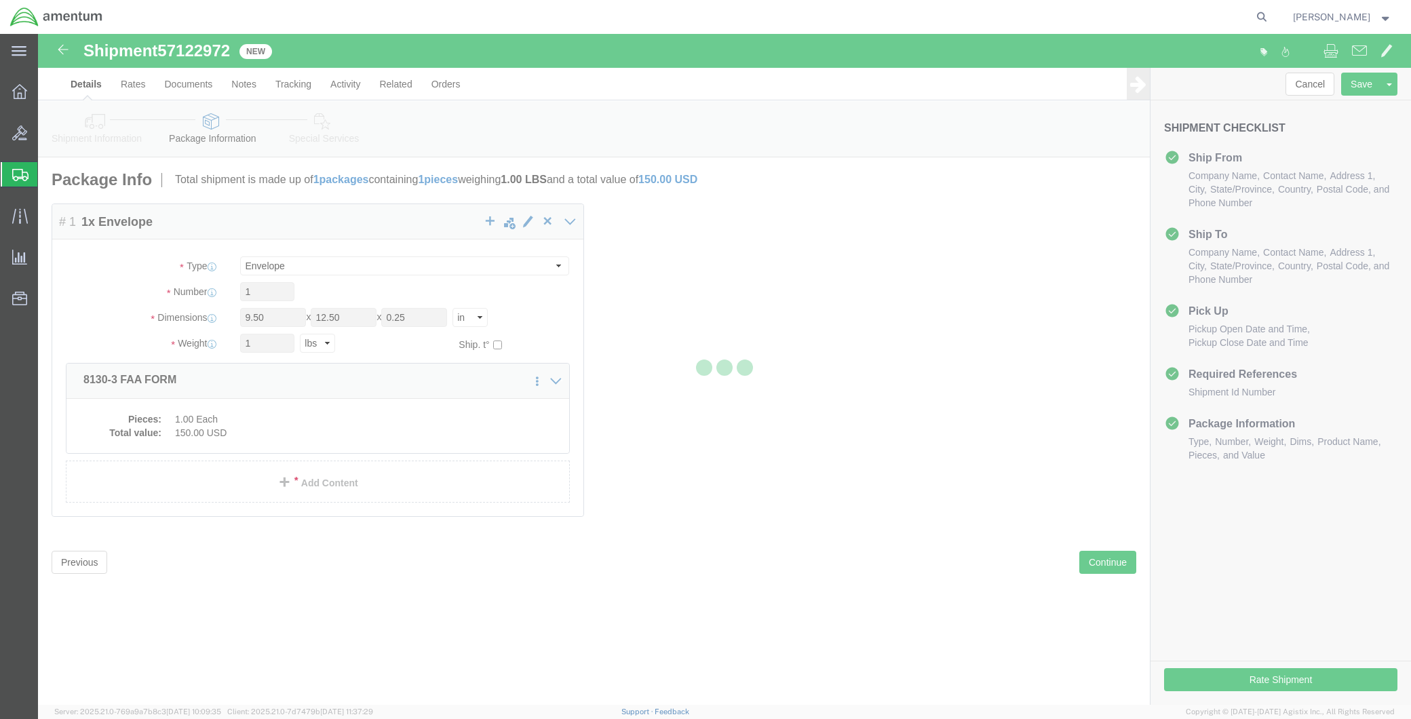
select select
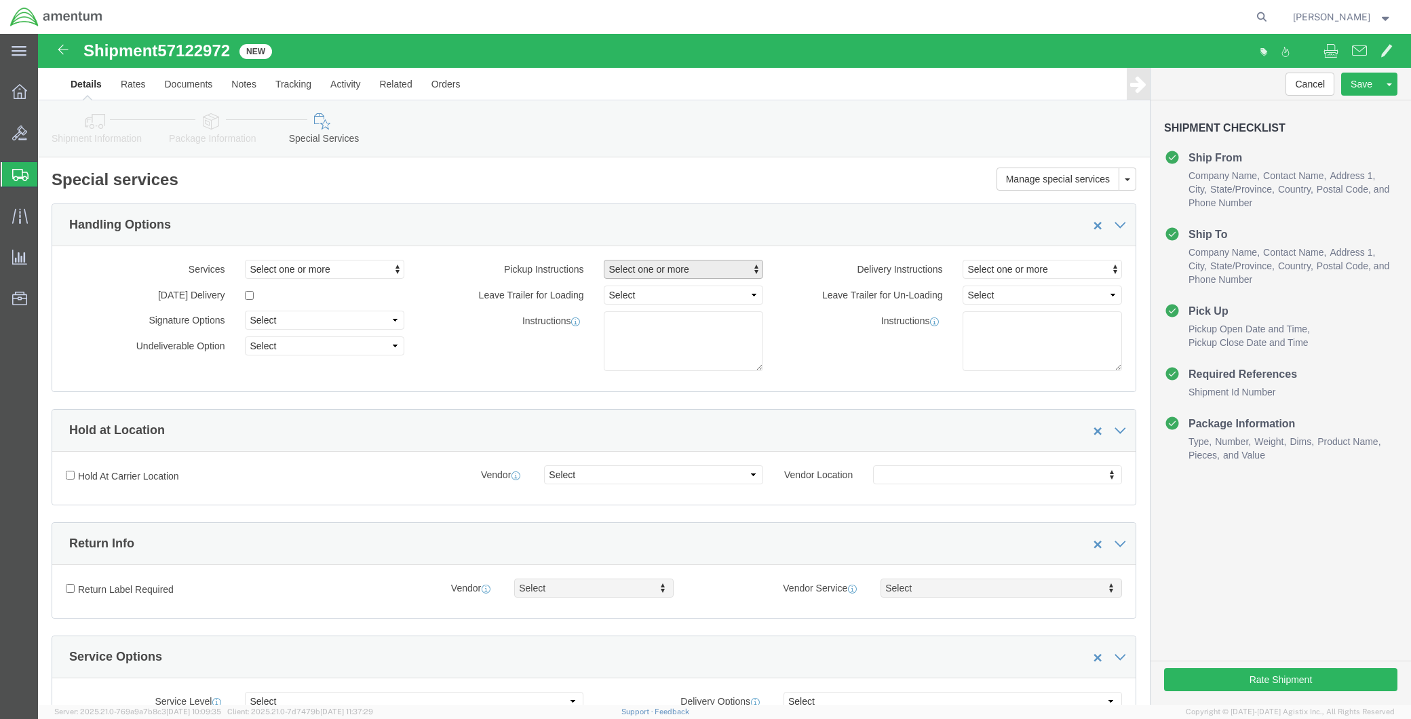
click span "Select one or more"
click link "Site Support"
select select "PICKUP_SITE_SUPPORT"
click div "Instructions"
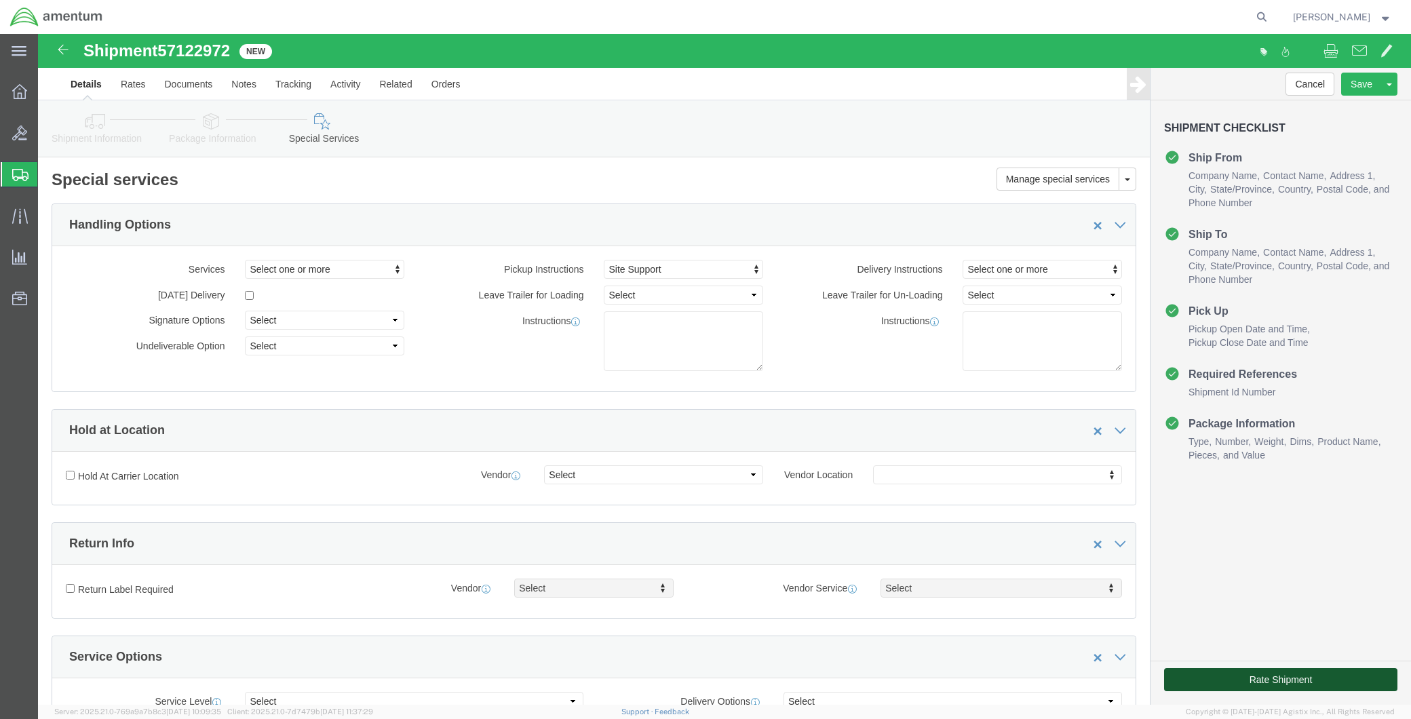
click button "Rate Shipment"
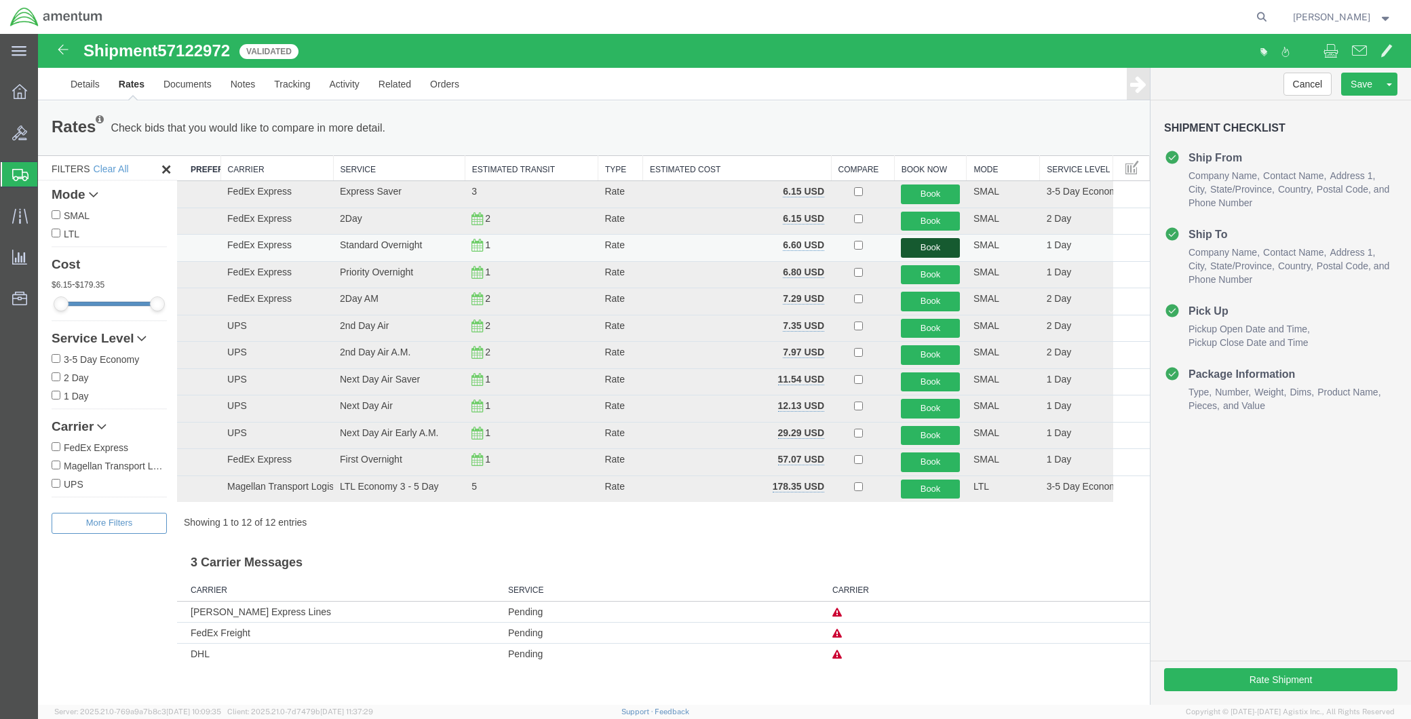
drag, startPoint x: 923, startPoint y: 242, endPoint x: 957, endPoint y: 284, distance: 54.5
click at [923, 242] on button "Book" at bounding box center [930, 248] width 59 height 20
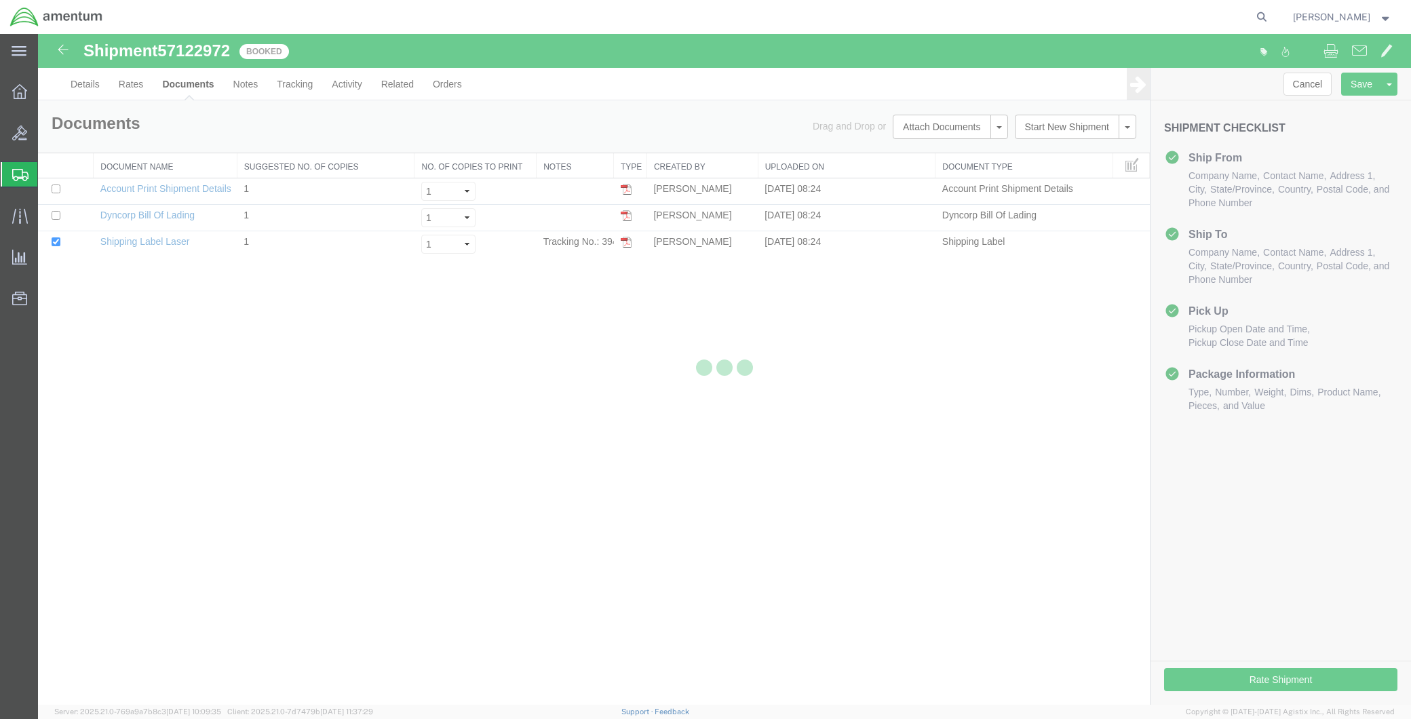
drag, startPoint x: 591, startPoint y: 208, endPoint x: 626, endPoint y: 243, distance: 49.9
click at [626, 243] on div at bounding box center [724, 369] width 1373 height 671
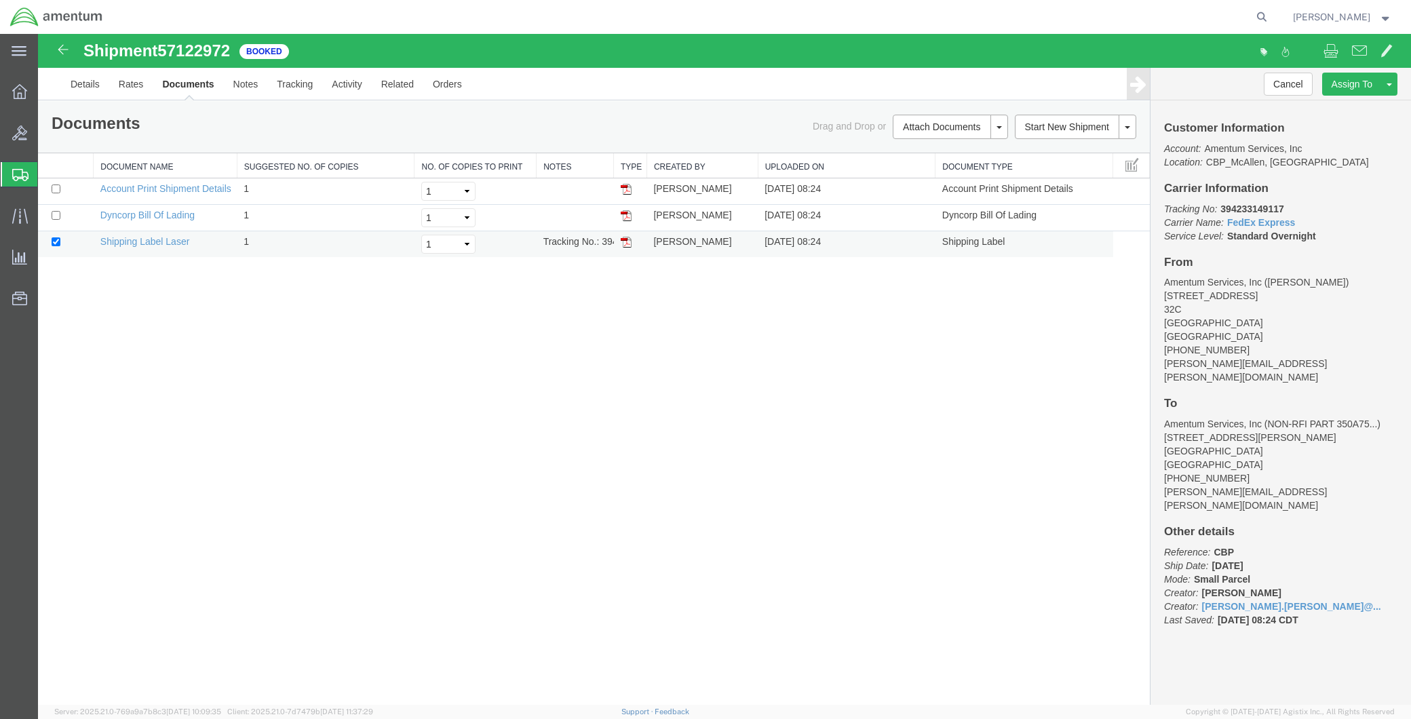
drag, startPoint x: 664, startPoint y: 277, endPoint x: 626, endPoint y: 243, distance: 50.9
click at [626, 243] on img at bounding box center [626, 242] width 11 height 11
click at [634, 243] on td at bounding box center [630, 244] width 33 height 26
click at [623, 240] on img at bounding box center [626, 242] width 11 height 11
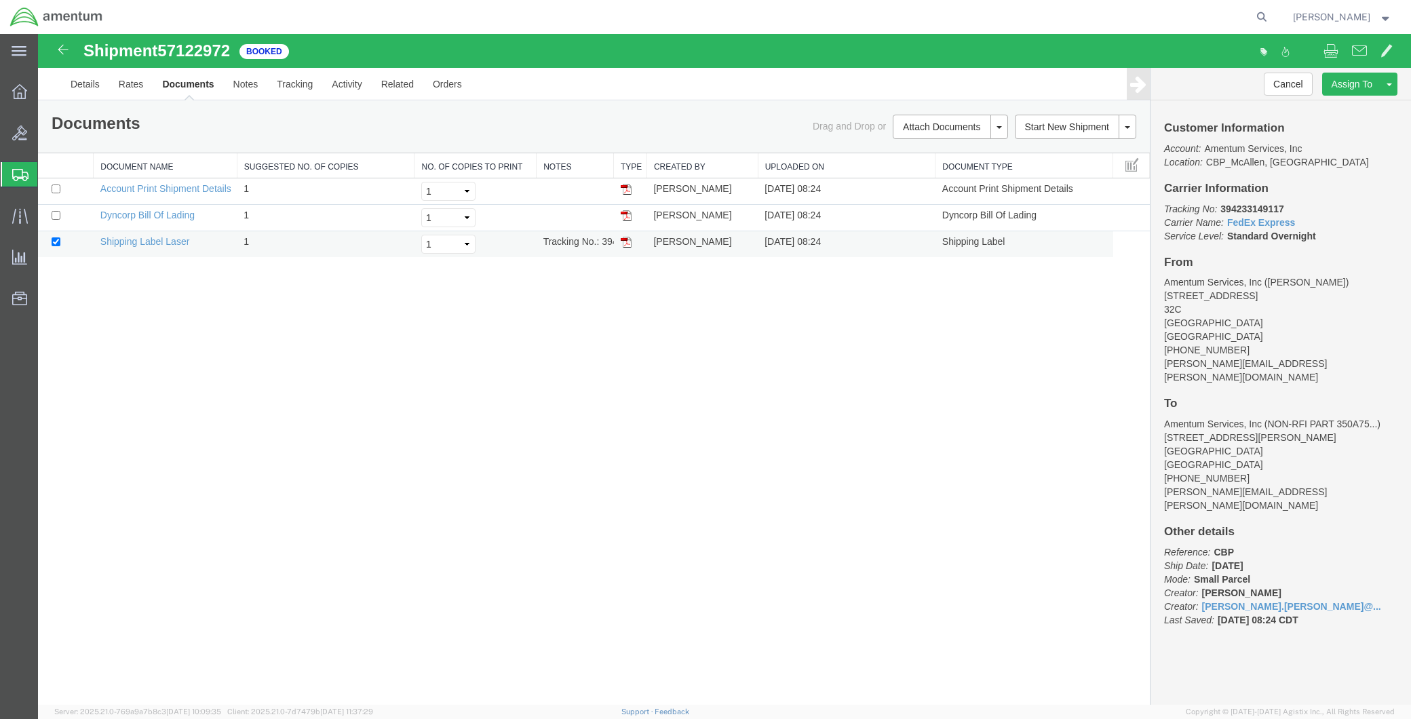
click at [623, 240] on img at bounding box center [626, 242] width 11 height 11
drag, startPoint x: 668, startPoint y: 661, endPoint x: 660, endPoint y: 661, distance: 7.5
click at [668, 661] on div "Shipment 57122972 3 of 3 Booked Details Rates Documents Notes Tracking Activity…" at bounding box center [724, 369] width 1373 height 670
